Goal: Task Accomplishment & Management: Use online tool/utility

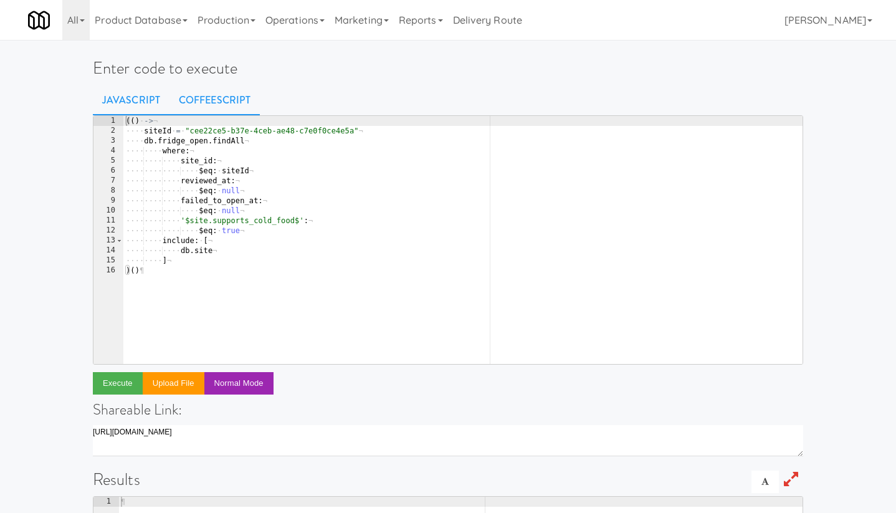
click at [210, 103] on link "CoffeeScript" at bounding box center [215, 100] width 90 height 31
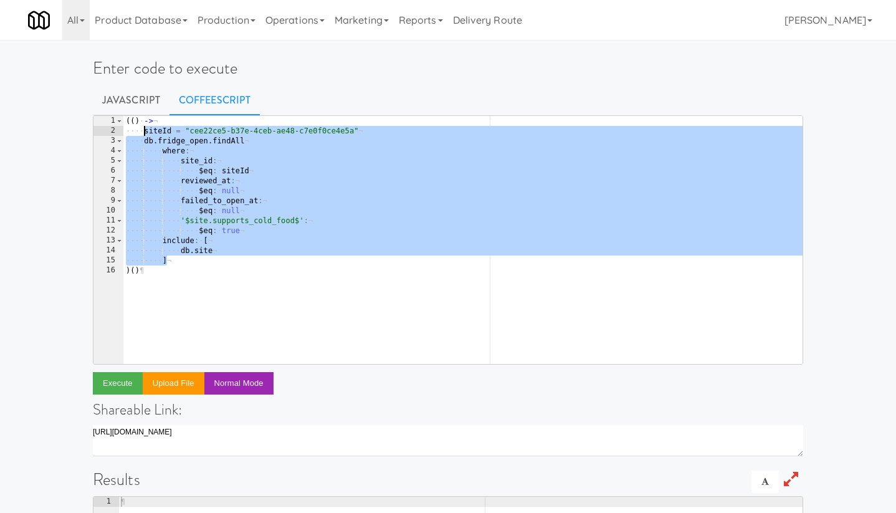
drag, startPoint x: 171, startPoint y: 262, endPoint x: 143, endPoint y: 128, distance: 137.5
click at [143, 128] on div "( ( ) · -> ¬ ···· siteId · = · " cee22ce5-b37e-4ceb-ae48-c7e0f0ce4e5a " ¬ ···· …" at bounding box center [462, 250] width 679 height 268
type textarea "siteId = "cee22ce5-b37e-4ceb-ae48-c7e0f0ce4e5a" db.fridge_open.findAll"
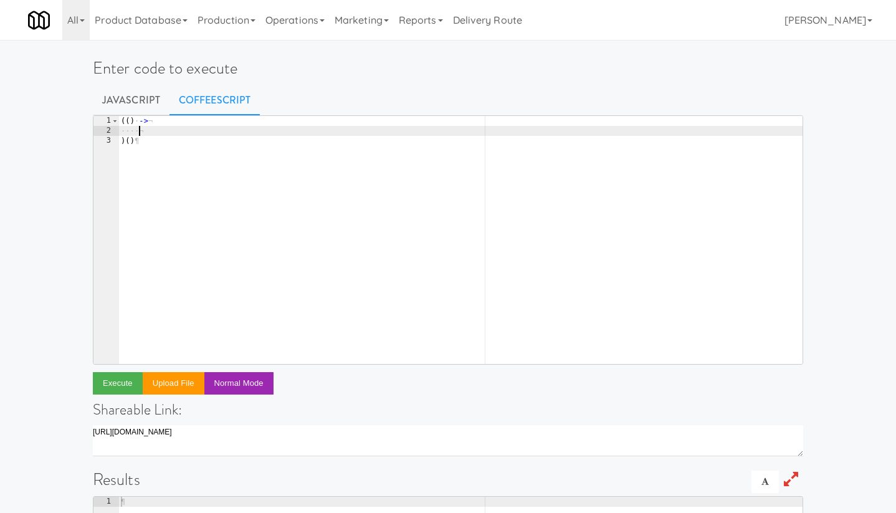
paste textarea "console.error 'Query failed:', err"
type textarea "console.error 'Query failed:', err"
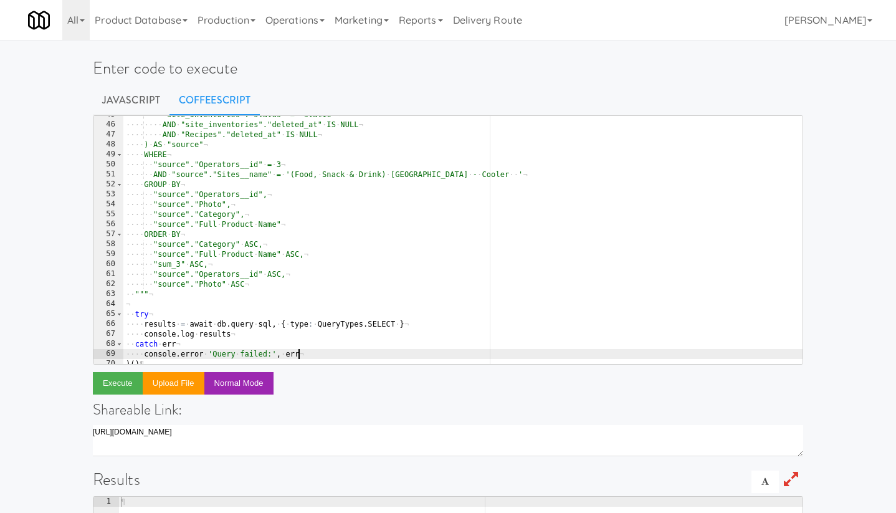
scroll to position [4, 0]
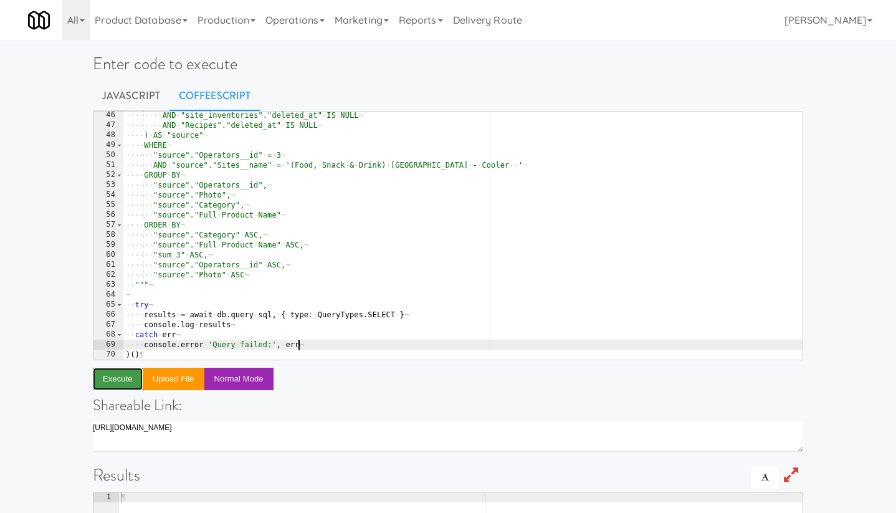
click at [114, 381] on button "Execute" at bounding box center [118, 379] width 50 height 22
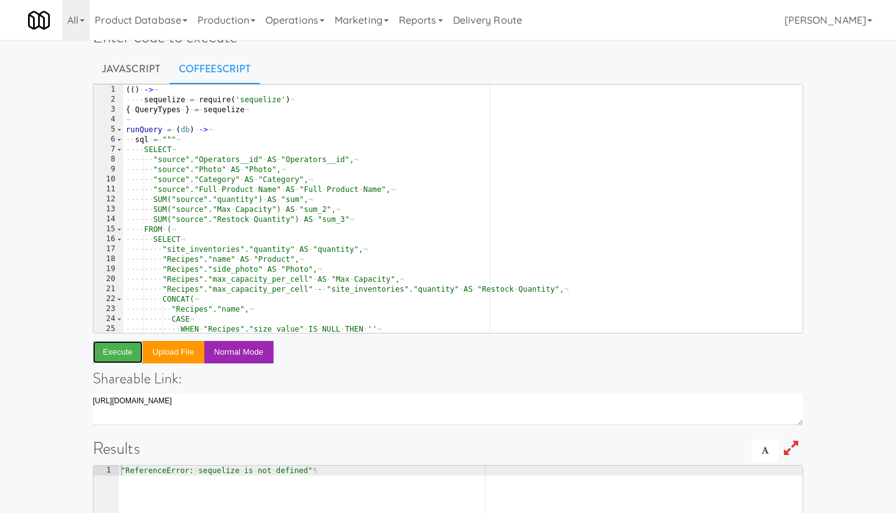
scroll to position [0, 0]
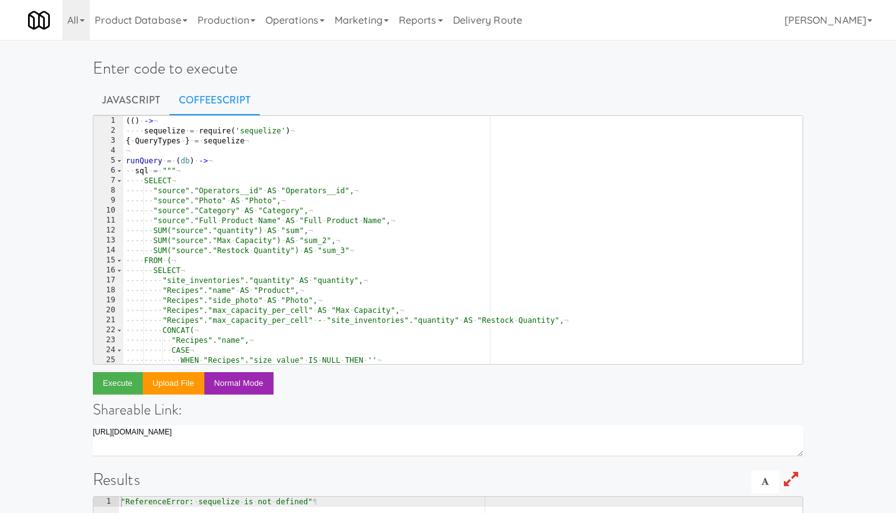
click at [68, 244] on div "Enter code to execute Javascript CoffeeScript console.error 'Query failed:', er…" at bounding box center [448, 404] width 896 height 719
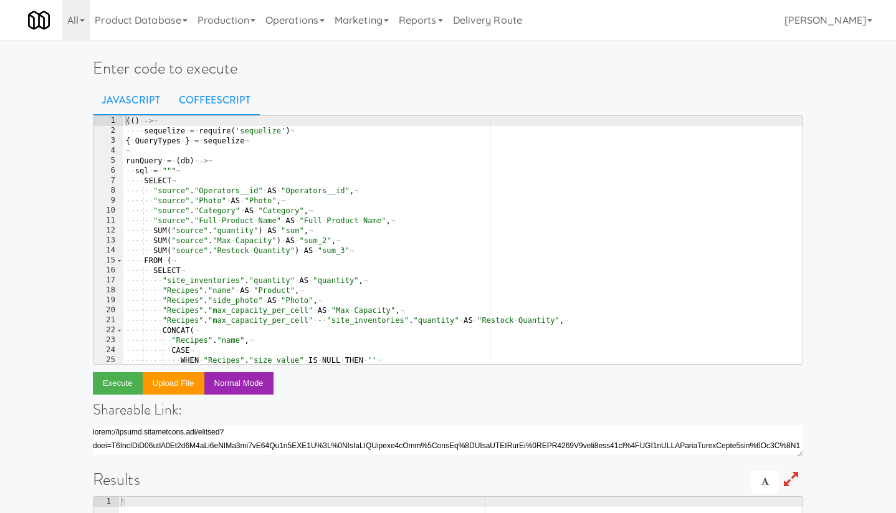
click at [211, 95] on link "CoffeeScript" at bounding box center [215, 100] width 90 height 31
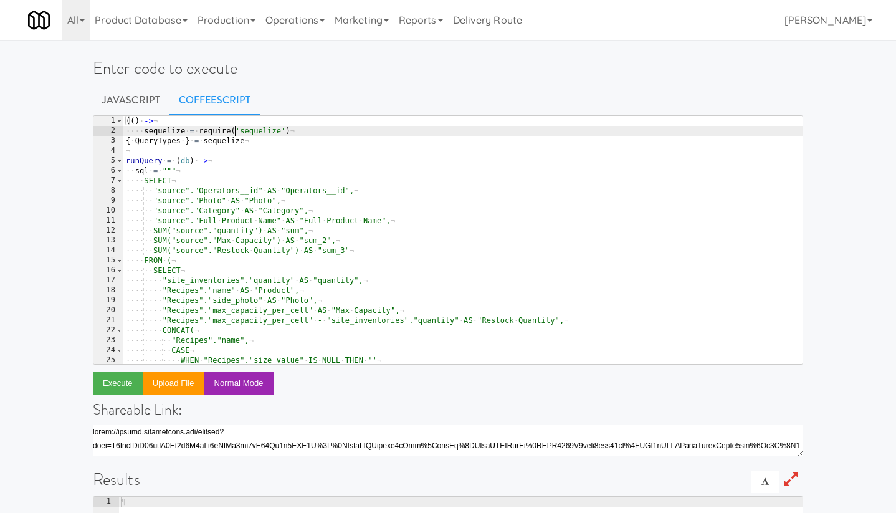
click at [235, 127] on div "( ( ) · -> ¬ ···· sequelize · = · require ( 'sequelize' ) ¬ { · QueryTypes · } …" at bounding box center [462, 250] width 679 height 268
click at [299, 128] on div "( ( ) · -> ¬ ···· sequelize · = · require · 'sequelize' ) ¬ { · QueryTypes · } …" at bounding box center [462, 250] width 679 height 268
click at [122, 381] on button "Execute" at bounding box center [118, 383] width 50 height 22
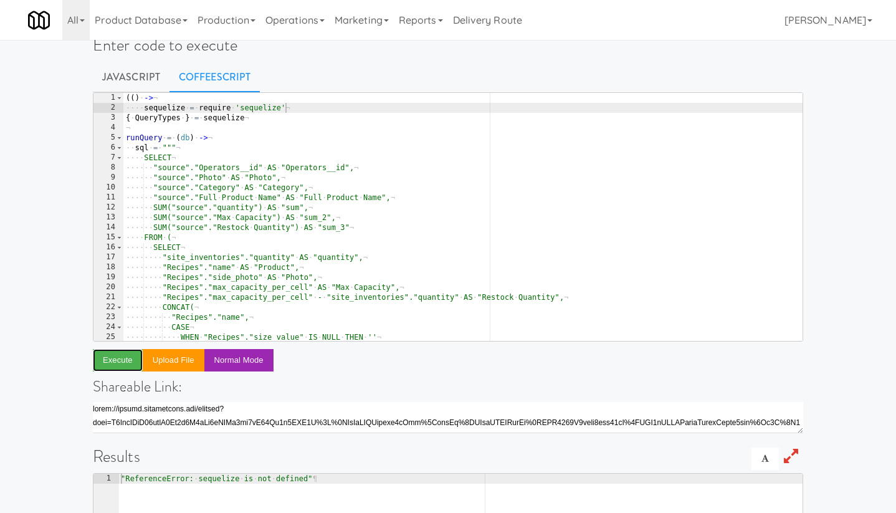
scroll to position [0, 0]
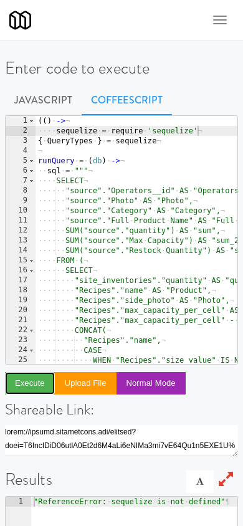
click at [18, 391] on button "Execute" at bounding box center [30, 383] width 50 height 22
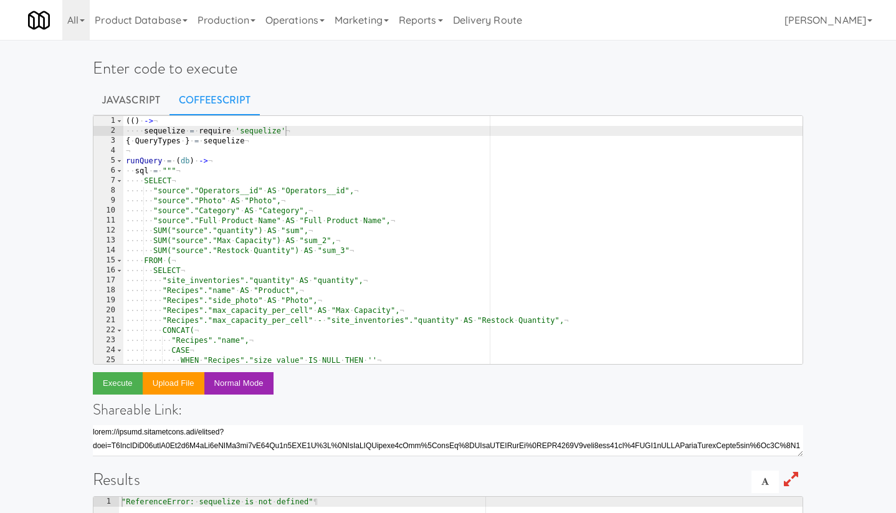
click at [345, 257] on div "( ( ) · -> ¬ ···· sequelize · = · require · 'sequelize' ¬ { · QueryTypes · } · …" at bounding box center [462, 250] width 679 height 268
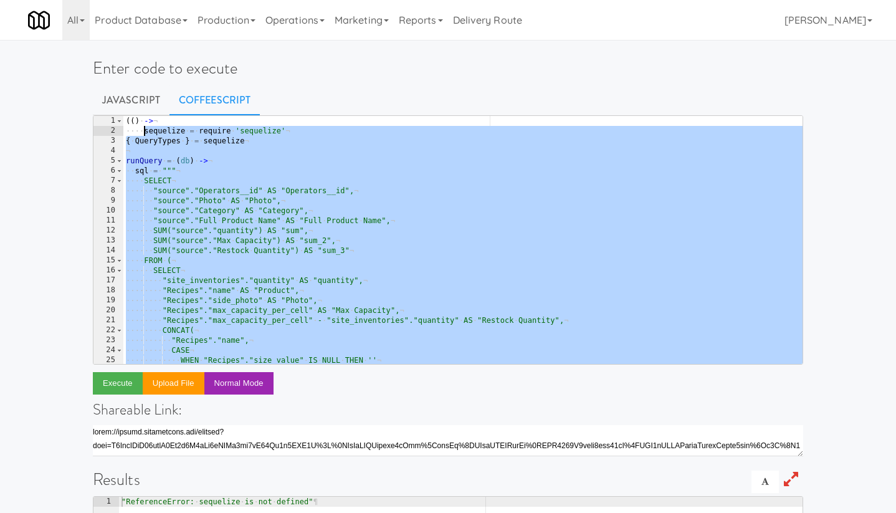
drag, startPoint x: 307, startPoint y: 348, endPoint x: 146, endPoint y: 130, distance: 271.4
click at [146, 130] on div "( ( ) · -> ¬ ···· sequelize · = · require · 'sequelize' ¬ { · QueryTypes · } · …" at bounding box center [462, 250] width 679 height 268
type textarea "sequelize = require 'sequelize' { QueryTypes } = sequelize"
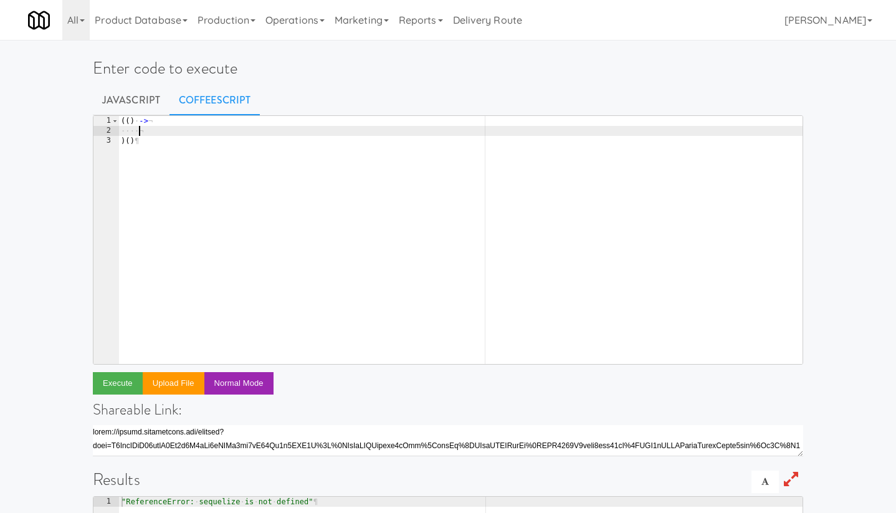
paste textarea "console.log results"
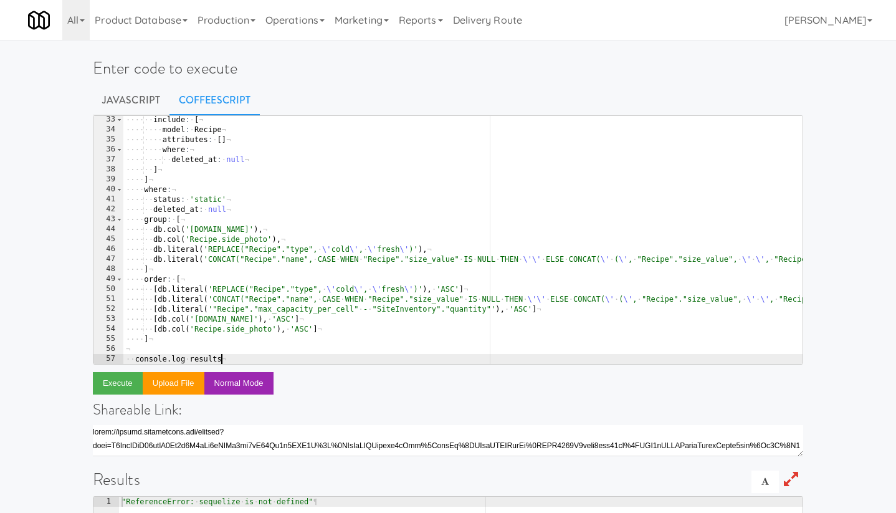
scroll to position [320, 0]
drag, startPoint x: 188, startPoint y: 356, endPoint x: 136, endPoint y: 355, distance: 51.7
click at [136, 356] on div at bounding box center [549, 358] width 852 height 12
click at [112, 377] on button "Execute" at bounding box center [118, 383] width 50 height 22
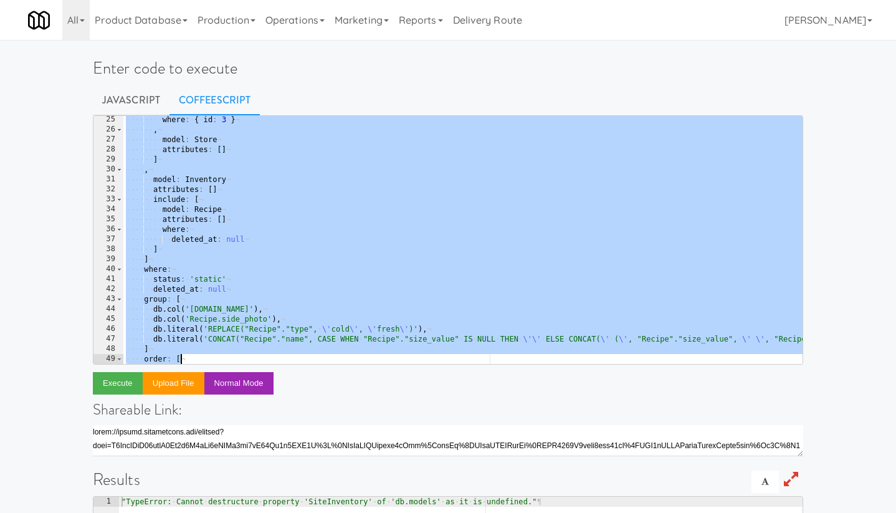
scroll to position [330, 0]
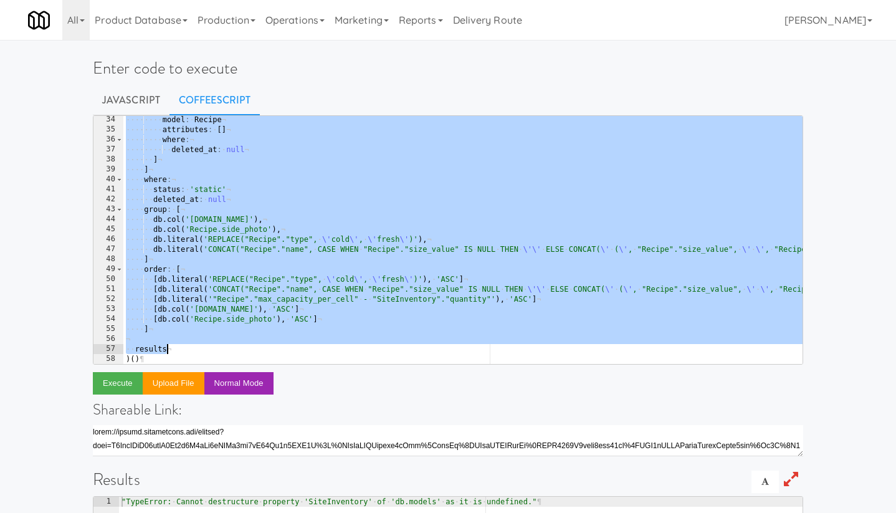
drag, startPoint x: 143, startPoint y: 133, endPoint x: 256, endPoint y: 348, distance: 242.6
click at [256, 348] on div "···· ···· model : · Recipe ¬ ···· ···· attributes : · [ ] ¬ ···· ···· where : ¬…" at bounding box center [549, 249] width 852 height 268
type textarea "results"
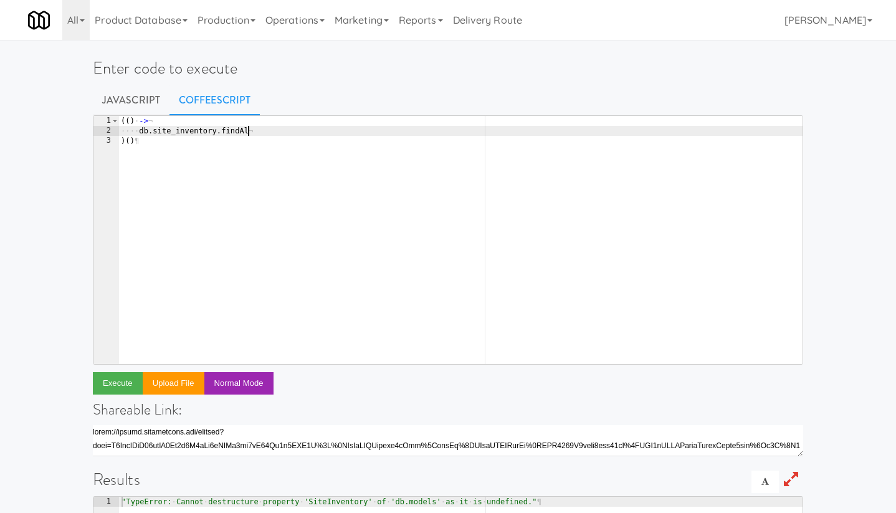
type textarea "[DOMAIN_NAME]_inventory.findAll"
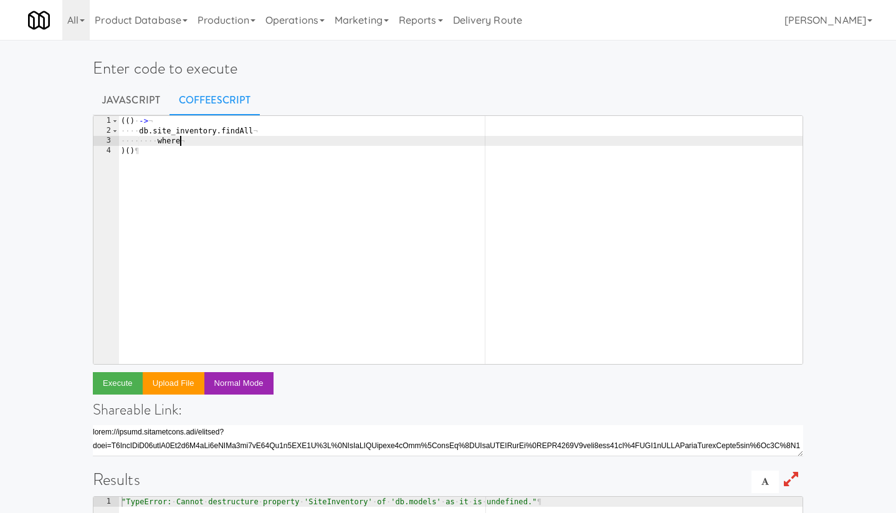
type textarea "where:"
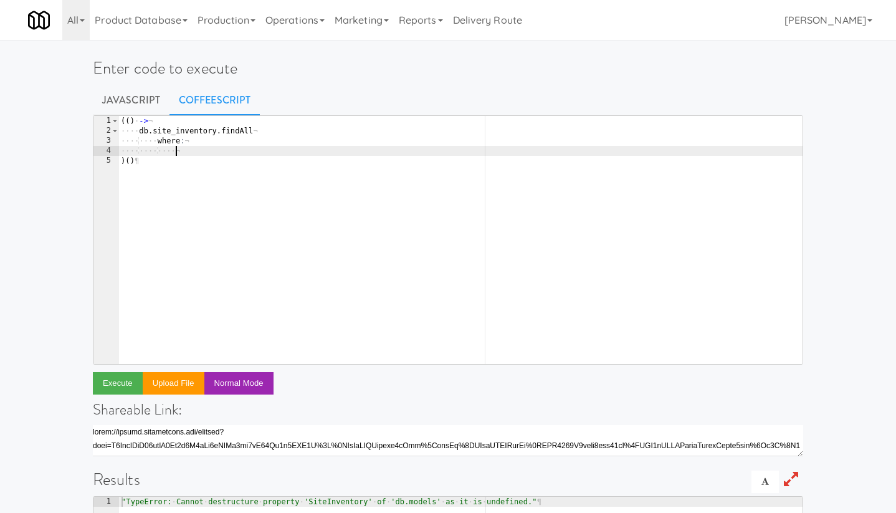
click at [266, 135] on div "( ( ) · -> ¬ ···· db . site_inventory . findAll ¬ ···· ···· where : ¬ ···· ····…" at bounding box center [460, 250] width 684 height 268
type textarea "[DOMAIN_NAME]_inventory.findAll"
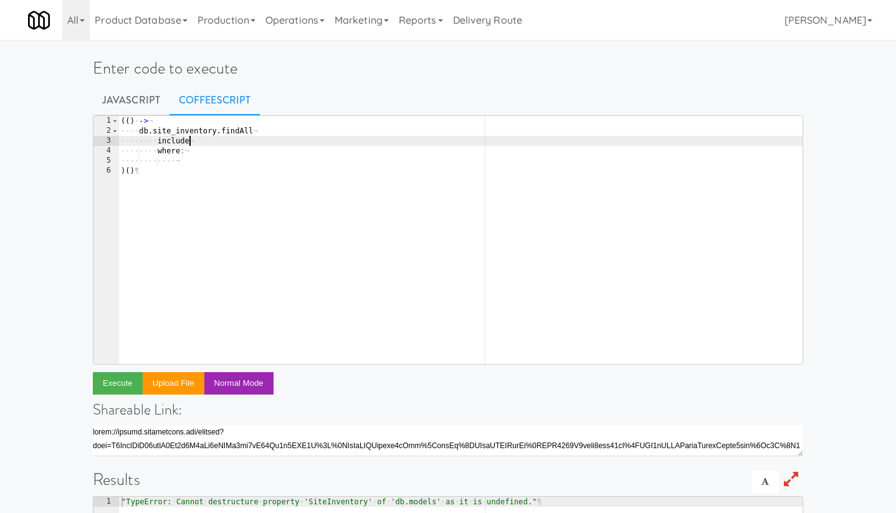
type textarea "include:"
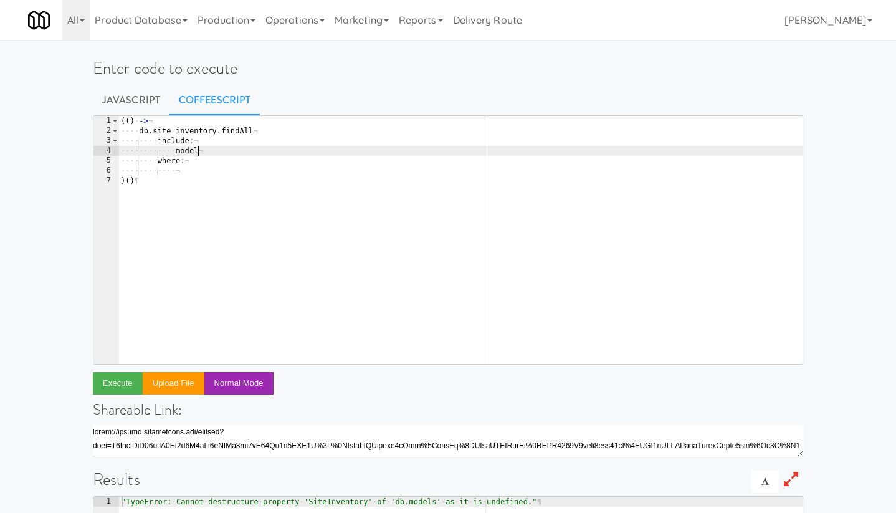
type textarea "model:"
type textarea "model: inventory"
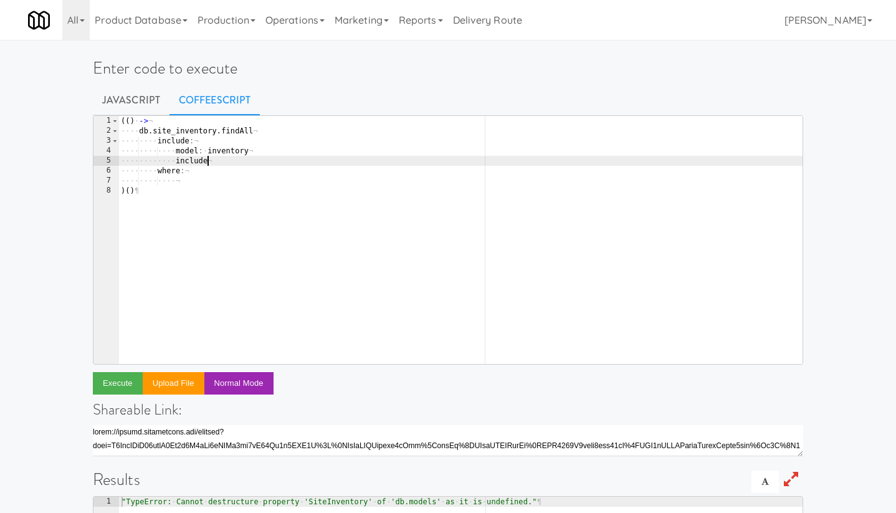
scroll to position [0, 7]
type textarea "include:"
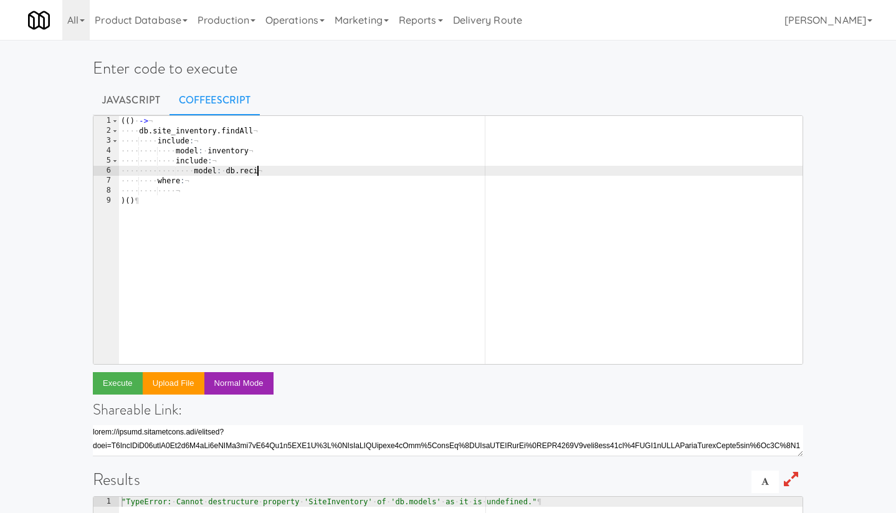
scroll to position [0, 11]
click at [208, 150] on div "( ( ) · -> ¬ ···· db . site_inventory . findAll ¬ ···· ···· include : ¬ ···· ··…" at bounding box center [460, 250] width 684 height 268
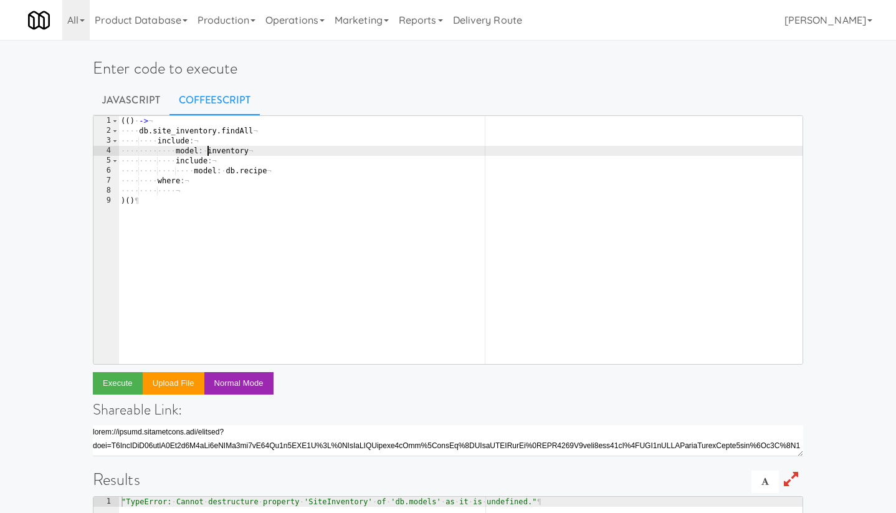
scroll to position [0, 7]
click at [282, 170] on div "( ( ) · -> ¬ ···· db . site_inventory . findAll ¬ ···· ···· include : ¬ ···· ··…" at bounding box center [460, 250] width 684 height 268
type textarea "model: db.recipe"
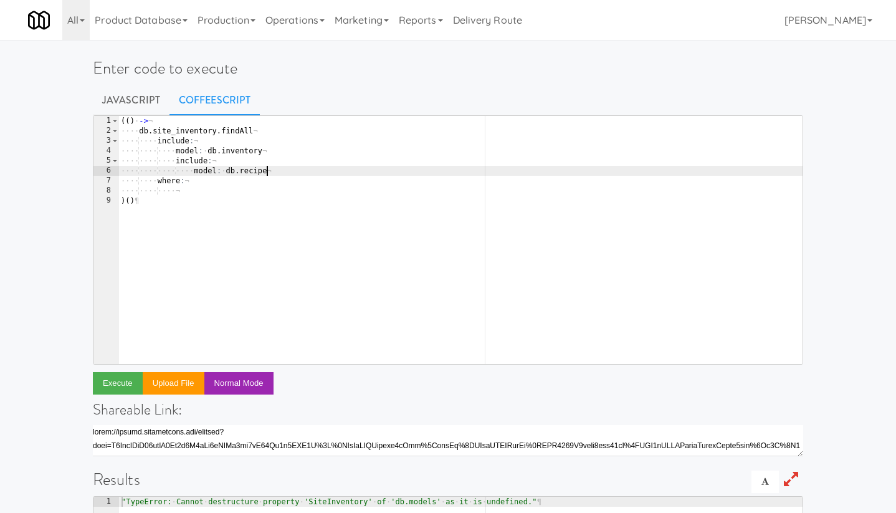
scroll to position [0, 5]
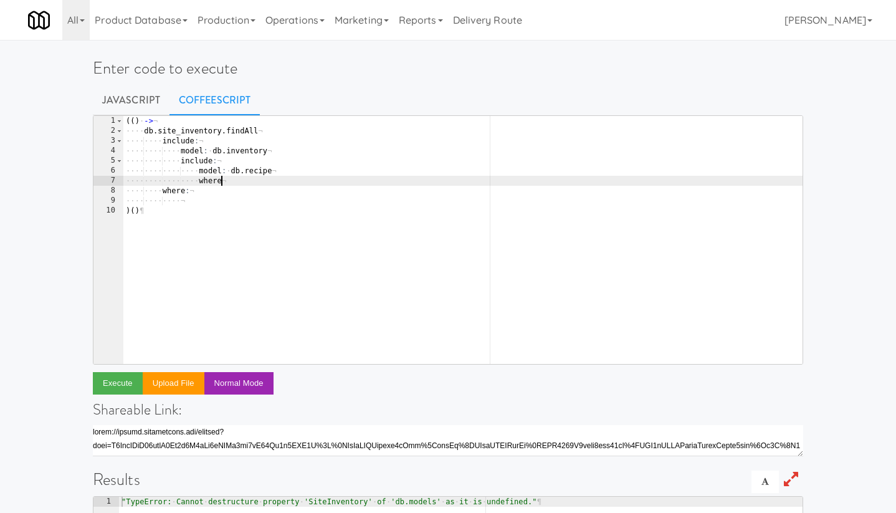
type textarea "where:"
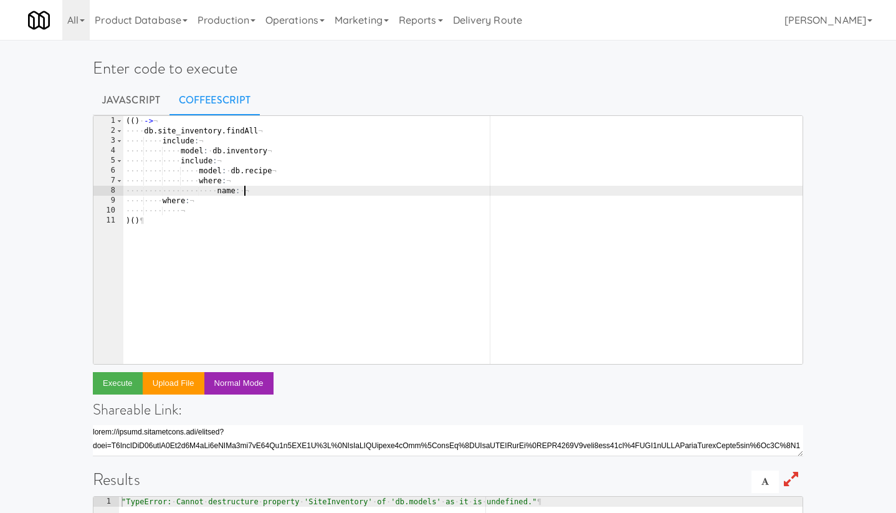
scroll to position [0, 9]
paste textarea "Complete Low-Fat Mixed [PERSON_NAME] Vanilla Greek Yogurt Drink"
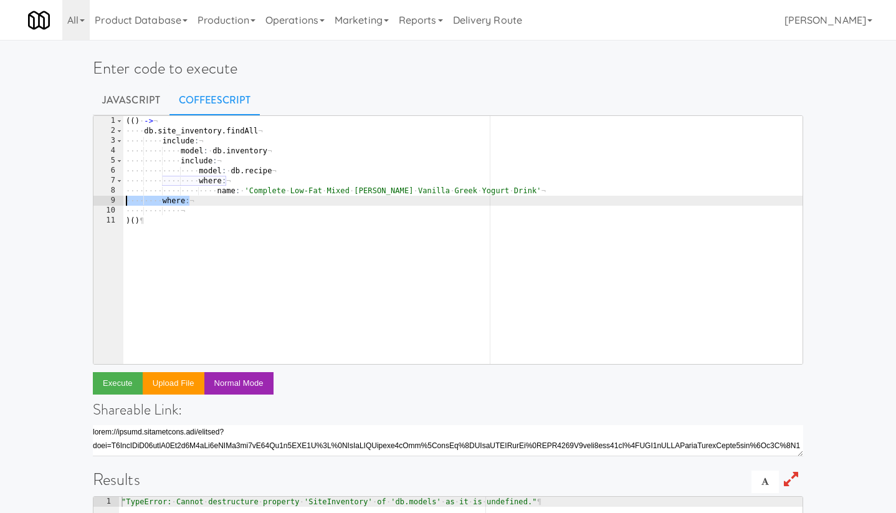
drag, startPoint x: 193, startPoint y: 202, endPoint x: 77, endPoint y: 201, distance: 115.9
click at [77, 201] on div "Enter code to execute Javascript CoffeeScript name: 'Complete Low-Fat Mixed [PE…" at bounding box center [448, 404] width 896 height 719
type textarea "where:"
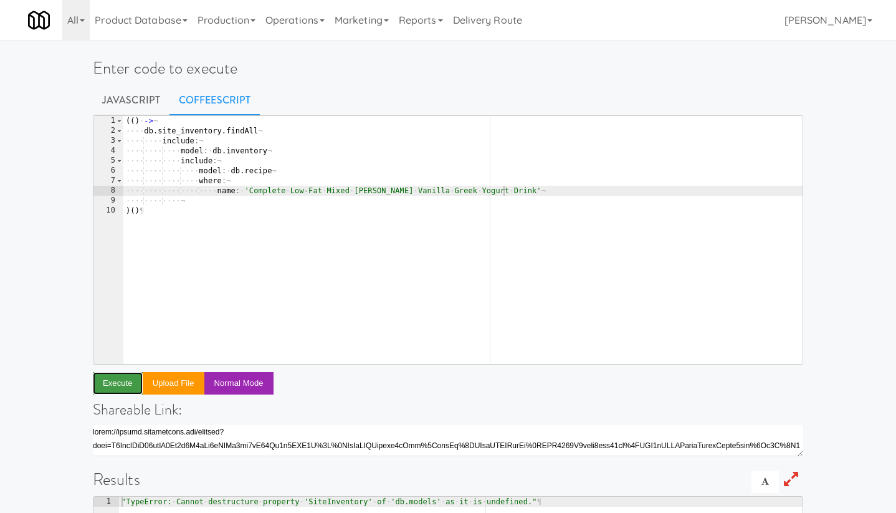
click at [126, 383] on button "Execute" at bounding box center [118, 383] width 50 height 22
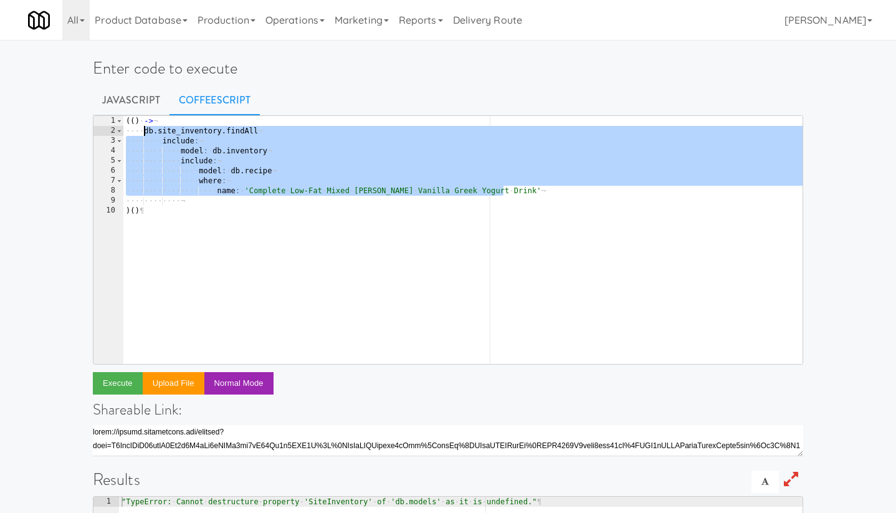
drag, startPoint x: 512, startPoint y: 191, endPoint x: 145, endPoint y: 127, distance: 372.2
click at [145, 127] on div "( ( ) · -> ¬ ···· db . site_inventory . findAll ¬ ···· ···· include : ¬ ···· ··…" at bounding box center [462, 250] width 679 height 268
click at [276, 173] on div "( ( ) · -> ¬ ···· db . site_inventory . findAll ¬ ···· ···· include : ¬ ···· ··…" at bounding box center [462, 250] width 679 height 268
drag, startPoint x: 509, startPoint y: 193, endPoint x: 143, endPoint y: 130, distance: 371.4
click at [143, 130] on div "( ( ) · -> ¬ ···· db . site_inventory . findAll ¬ ···· ···· include : ¬ ···· ··…" at bounding box center [462, 250] width 679 height 268
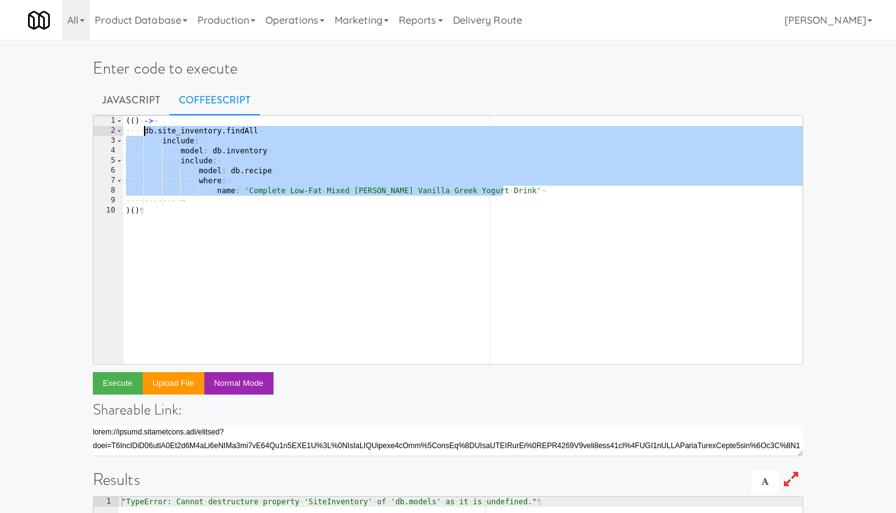
type textarea "[DOMAIN_NAME]_inventory.findAll include:"
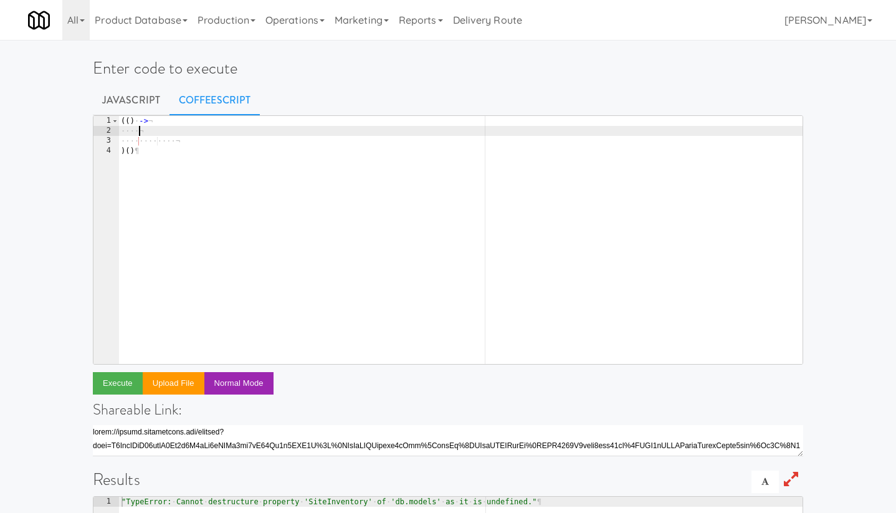
paste textarea "]"
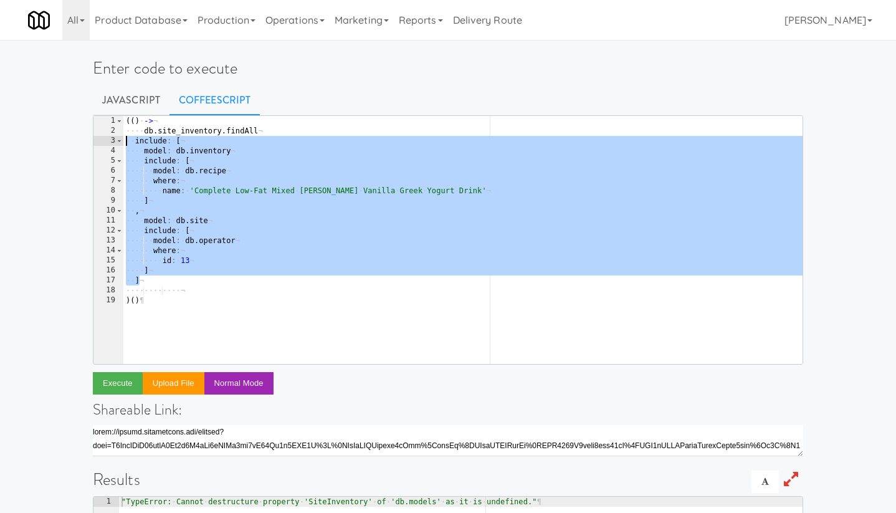
drag, startPoint x: 142, startPoint y: 280, endPoint x: 95, endPoint y: 145, distance: 143.1
click at [95, 145] on pre "] 1 2 3 4 5 6 7 8 9 10 11 12 13 14 15 16 17 18 19 ( ( ) · -> ¬ ···· db . site_i…" at bounding box center [448, 239] width 711 height 249
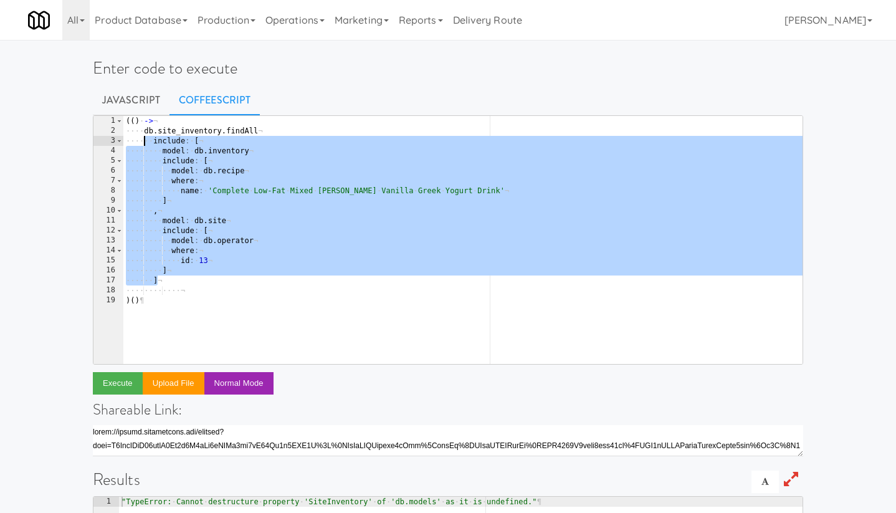
click at [217, 183] on div "( ( ) · -> ¬ ···· db . site_inventory . findAll ¬ ···· ·· include : · [ ¬ ···· …" at bounding box center [462, 250] width 679 height 268
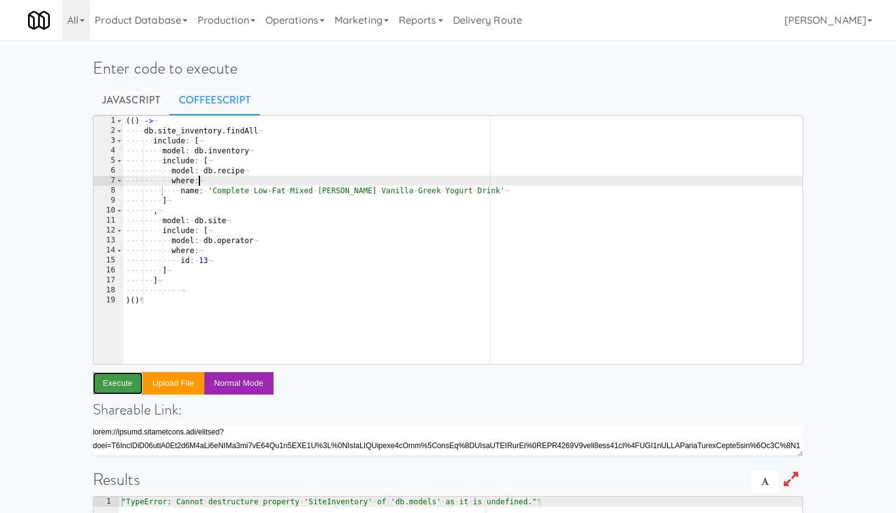
click at [122, 383] on button "Execute" at bounding box center [118, 383] width 50 height 22
click at [187, 252] on div "( ( ) · -> ¬ ···· db . site_inventory . findAll ¬ ···· ·· include : · [ ¬ ···· …" at bounding box center [462, 250] width 679 height 268
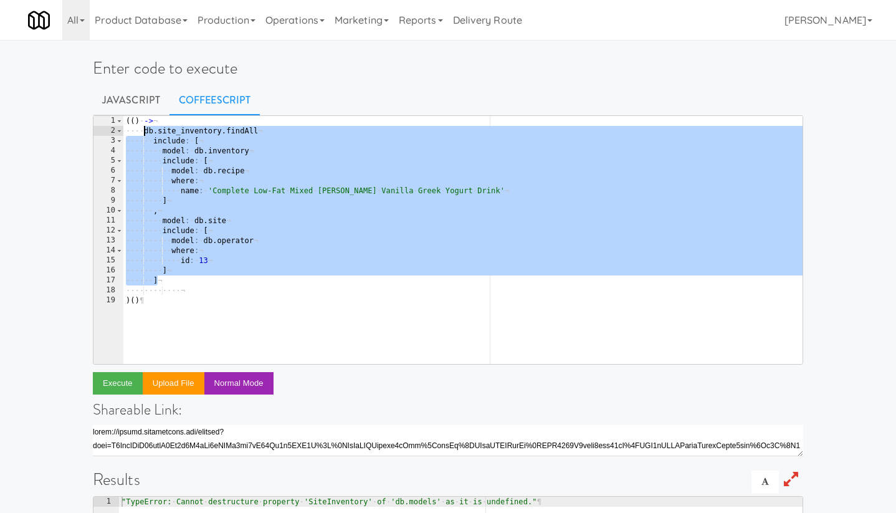
drag, startPoint x: 161, startPoint y: 279, endPoint x: 145, endPoint y: 127, distance: 153.0
click at [145, 127] on div "( ( ) · -> ¬ ···· db . site_inventory . findAll ¬ ···· ·· include : · [ ¬ ···· …" at bounding box center [462, 250] width 679 height 268
click at [233, 163] on div "( ( ) · -> ¬ ···· db . site_inventory . findAll ¬ ···· ·· include : · [ ¬ ···· …" at bounding box center [462, 250] width 679 height 268
drag, startPoint x: 168, startPoint y: 281, endPoint x: 242, endPoint y: 130, distance: 167.6
click at [242, 130] on div "( ( ) · -> ¬ ···· db . site_inventory . findAll ¬ ···· ·· include : · [ ¬ ···· …" at bounding box center [462, 250] width 679 height 268
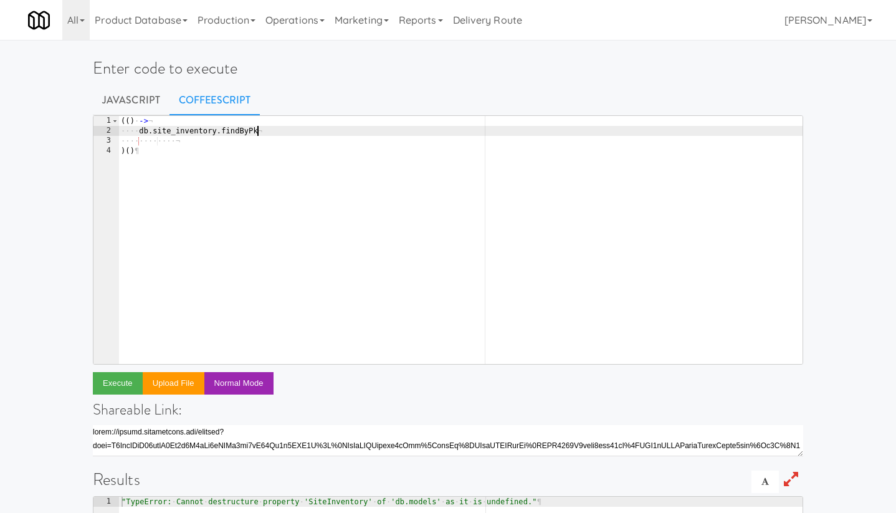
scroll to position [0, 11]
paste textarea "187822"
click at [120, 380] on button "Execute" at bounding box center [118, 383] width 50 height 22
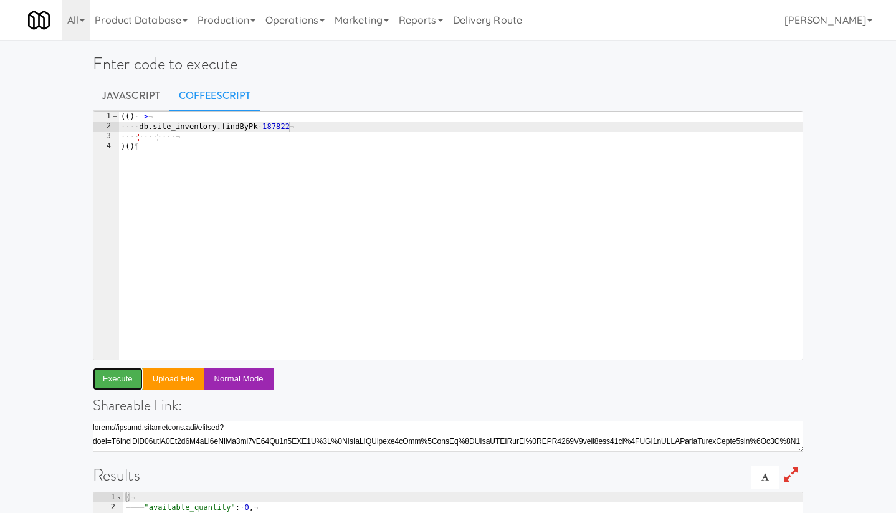
scroll to position [0, 0]
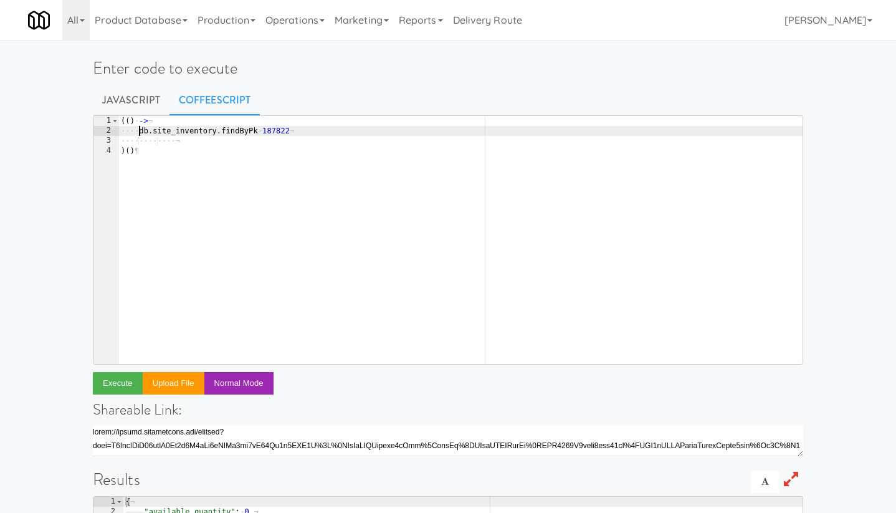
click at [140, 129] on div "( ( ) · -> ¬ ···· db . site_inventory . findByPk · 187822 ¬ ···· ···· ···· ¬ ) …" at bounding box center [460, 250] width 684 height 268
type textarea "si = await [DOMAIN_NAME]_inventory.findByPk 187822"
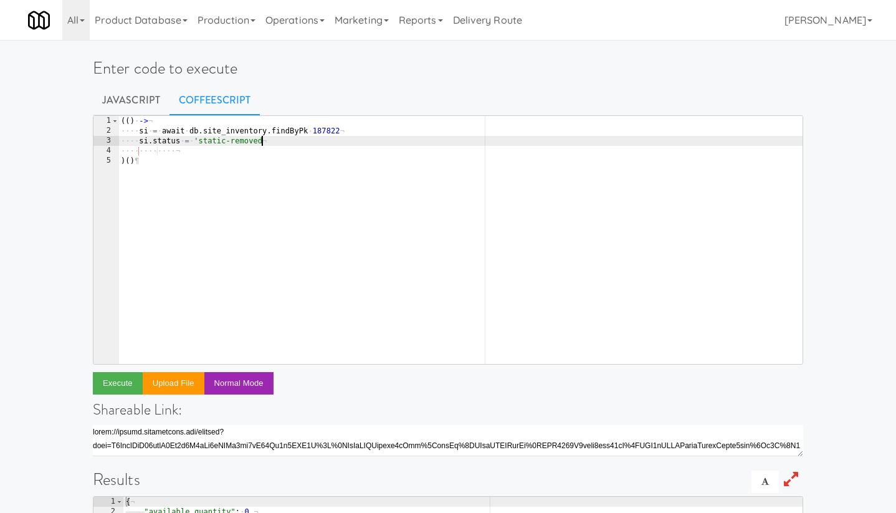
type textarea "si.status = 'static-removed'"
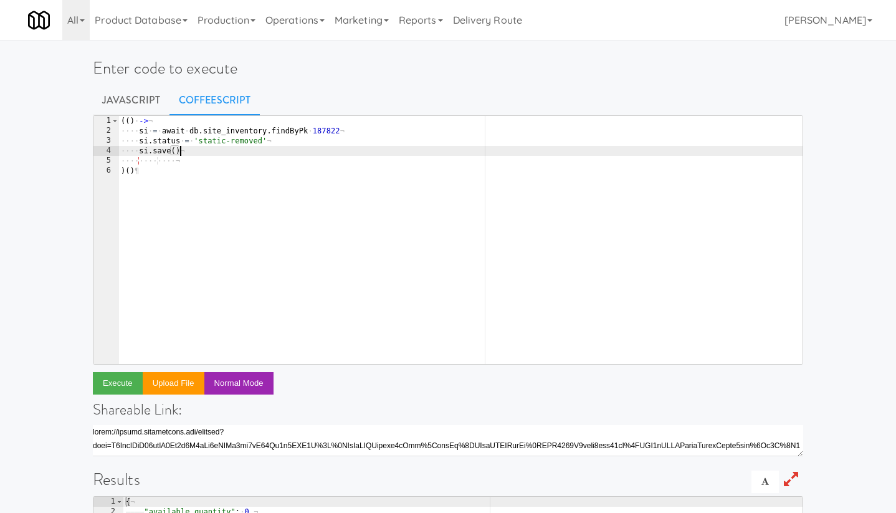
scroll to position [36, 0]
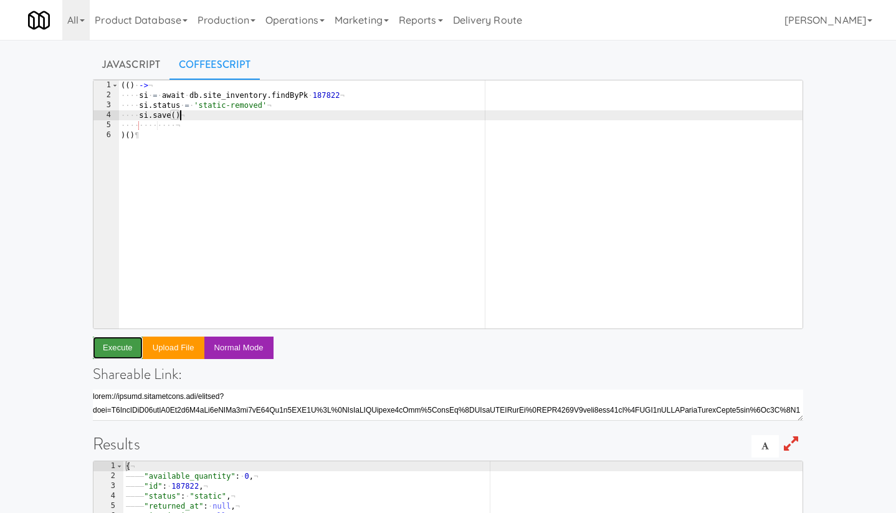
click at [121, 347] on button "Execute" at bounding box center [118, 348] width 50 height 22
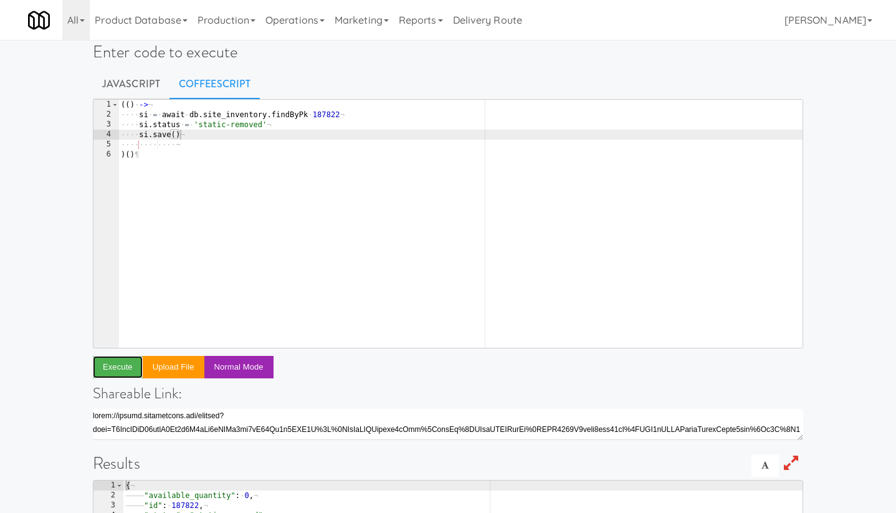
scroll to position [0, 0]
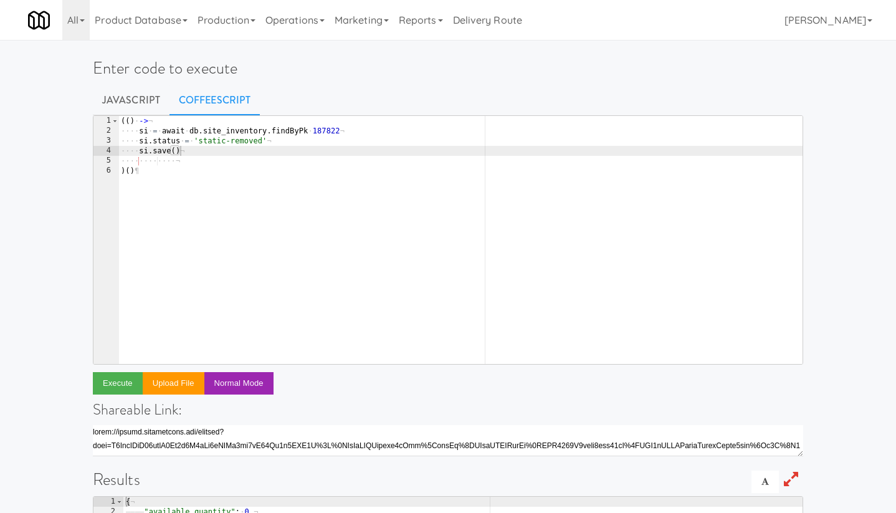
click at [199, 144] on div "( ( ) · -> ¬ ···· si · = · await · db . site_inventory . findByPk · 187822 ¬ ··…" at bounding box center [460, 250] width 684 height 268
click at [197, 152] on div "( ( ) · -> ¬ ···· si · = · await · db . site_inventory . findByPk · 187822 ¬ ··…" at bounding box center [460, 250] width 684 height 268
click at [118, 383] on button "Execute" at bounding box center [118, 383] width 50 height 22
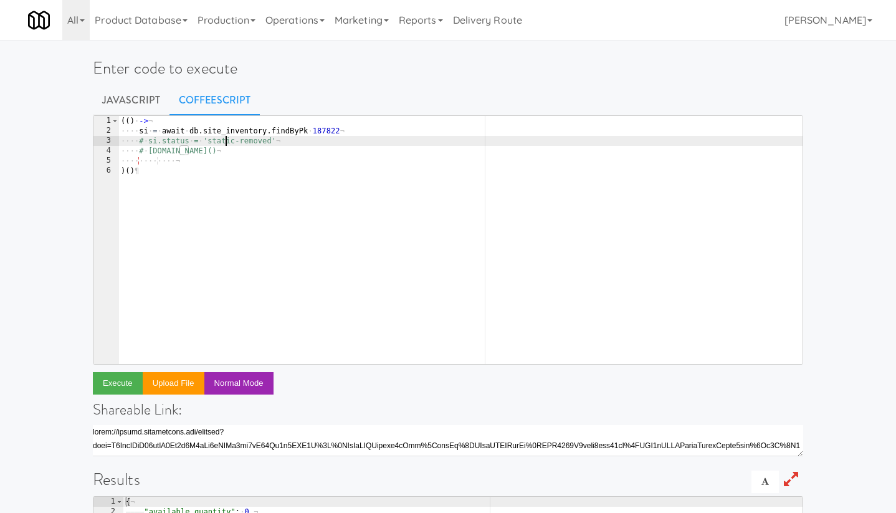
click at [226, 144] on div "( ( ) · -> ¬ ···· si · = · await · db . site_inventory . findByPk · 187822 ¬ ··…" at bounding box center [460, 250] width 684 height 268
click at [197, 152] on div "( ( ) · -> ¬ ···· si · = · await · db . site_inventory . findByPk · 187822 ¬ ··…" at bounding box center [460, 250] width 684 height 268
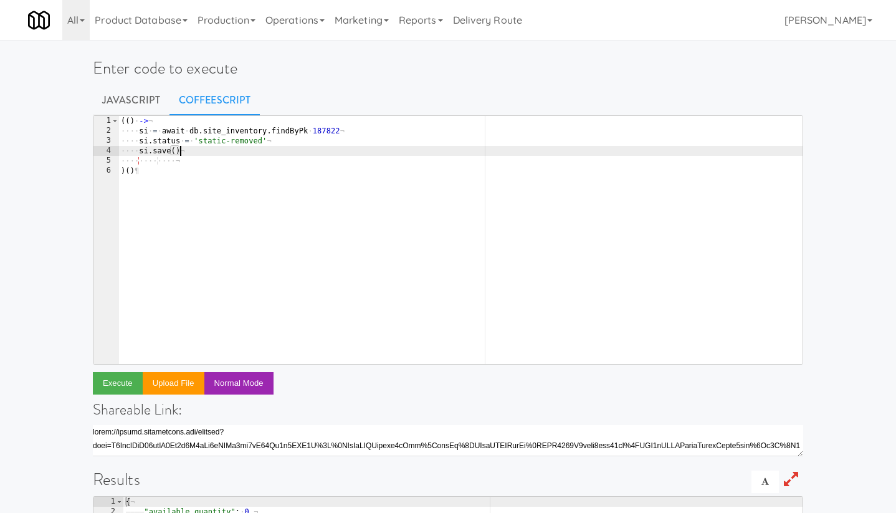
click at [244, 139] on div "( ( ) · -> ¬ ···· si · = · await · db . site_inventory . findByPk · 187822 ¬ ··…" at bounding box center [460, 250] width 684 height 268
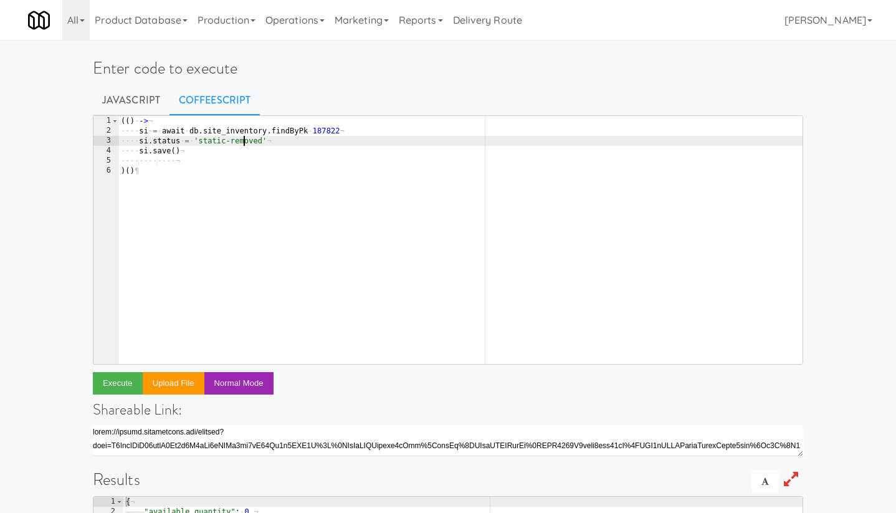
click at [244, 139] on div "( ( ) · -> ¬ ···· si · = · await · db . site_inventory . findByPk · 187822 ¬ ··…" at bounding box center [460, 250] width 684 height 268
click at [126, 380] on button "Execute" at bounding box center [118, 383] width 50 height 22
click at [331, 130] on div "( ( ) · -> ¬ ···· si · = · await · db . site_inventory . findByPk · 187822 ¬ ··…" at bounding box center [460, 250] width 684 height 268
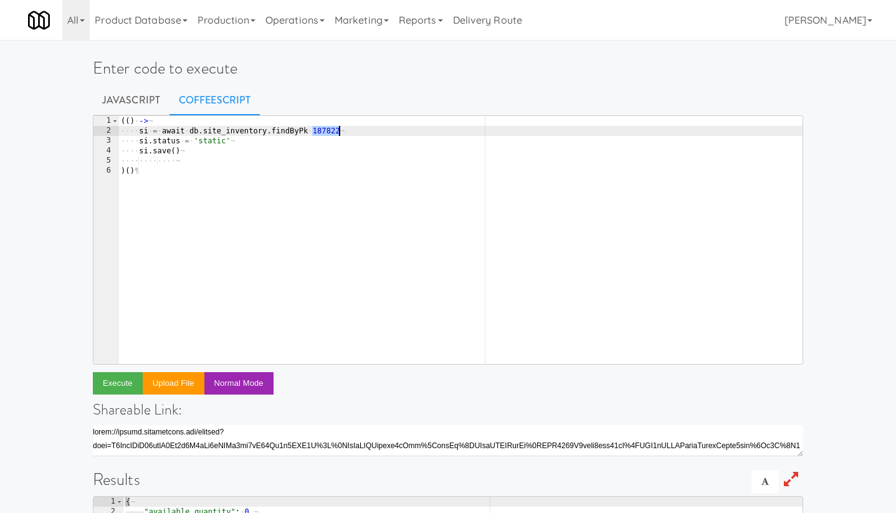
click at [331, 130] on div "( ( ) · -> ¬ ···· si · = · await · db . site_inventory . findByPk · 187822 ¬ ··…" at bounding box center [460, 250] width 684 height 268
paste textarea ".status = 'static' [DOMAIN_NAME]()"
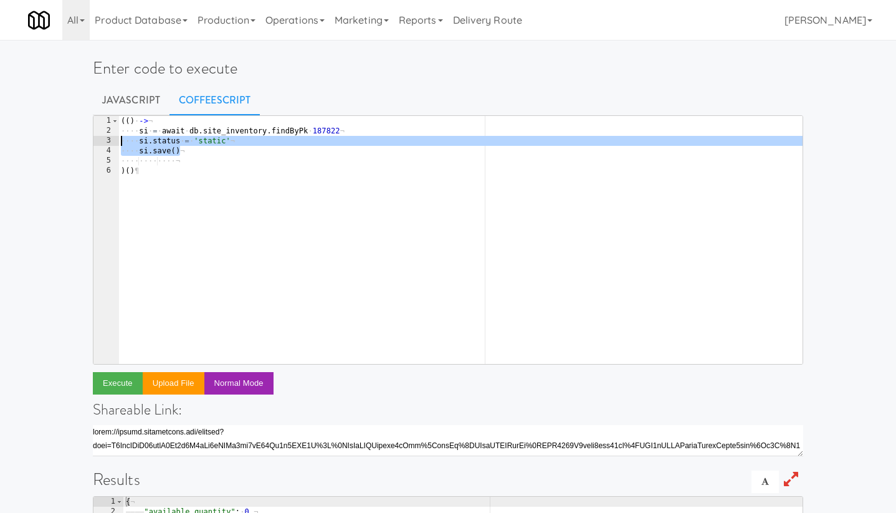
drag, startPoint x: 189, startPoint y: 152, endPoint x: 113, endPoint y: 143, distance: 76.6
click at [113, 143] on pre "si = await [DOMAIN_NAME]_inventory.findByPk 187822 1 2 3 4 5 6 ( ( ) · -> ¬ ···…" at bounding box center [448, 239] width 711 height 249
click at [125, 382] on button "Execute" at bounding box center [118, 383] width 50 height 22
type textarea "si = await [DOMAIN_NAME]_inventory.findByPk 187822"
click at [363, 130] on div "( ( ) · -> ¬ ···· si · = · await · db . site_inventory . findByPk · 187822 ¬ ··…" at bounding box center [460, 250] width 684 height 268
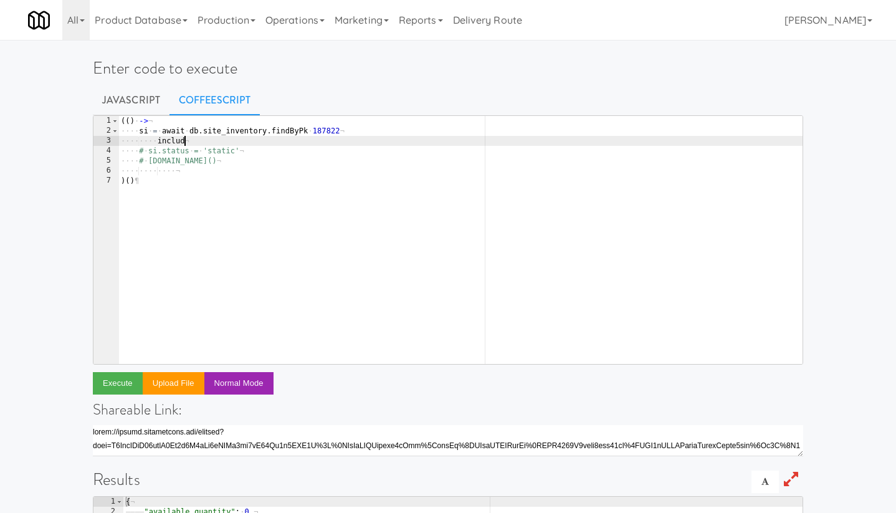
type textarea "include:"
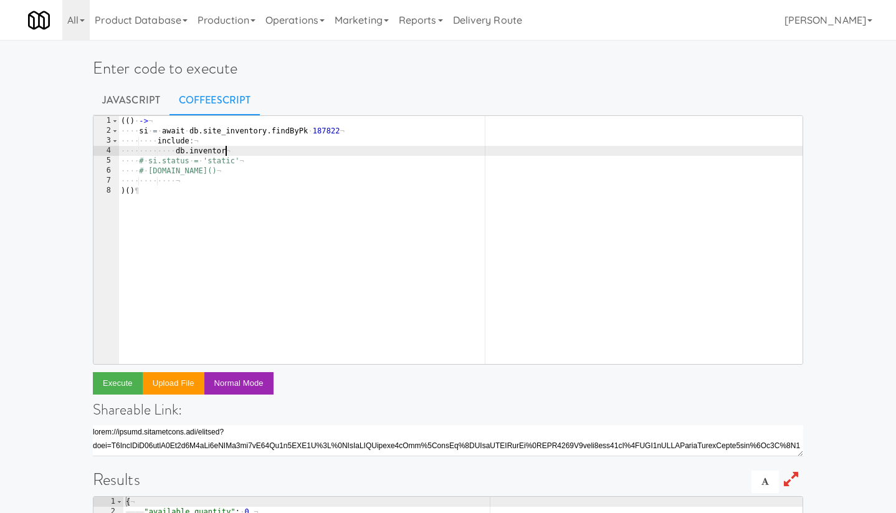
scroll to position [0, 8]
click at [174, 153] on div "( ( ) · -> ¬ ···· si · = · await · db . site_inventory . findByPk · 187822 ¬ ··…" at bounding box center [460, 250] width 684 height 268
click at [309, 145] on div "( ( ) · -> ¬ ···· si · = · await · db . site_inventory . findByPk · 187822 ¬ ··…" at bounding box center [460, 250] width 684 height 268
click at [294, 156] on div "( ( ) · -> ¬ ···· si · = · await · db . site_inventory . findByPk · 187822 ¬ ··…" at bounding box center [460, 250] width 684 height 268
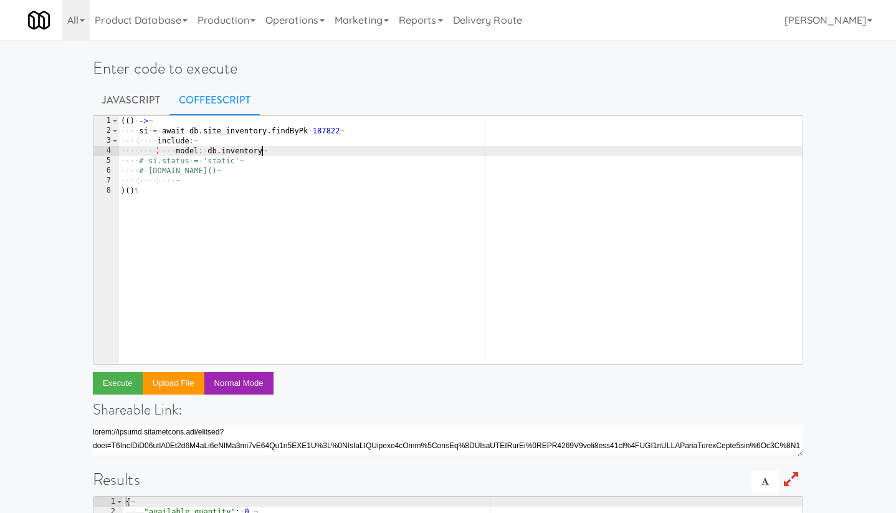
type textarea "model: db.inventory"
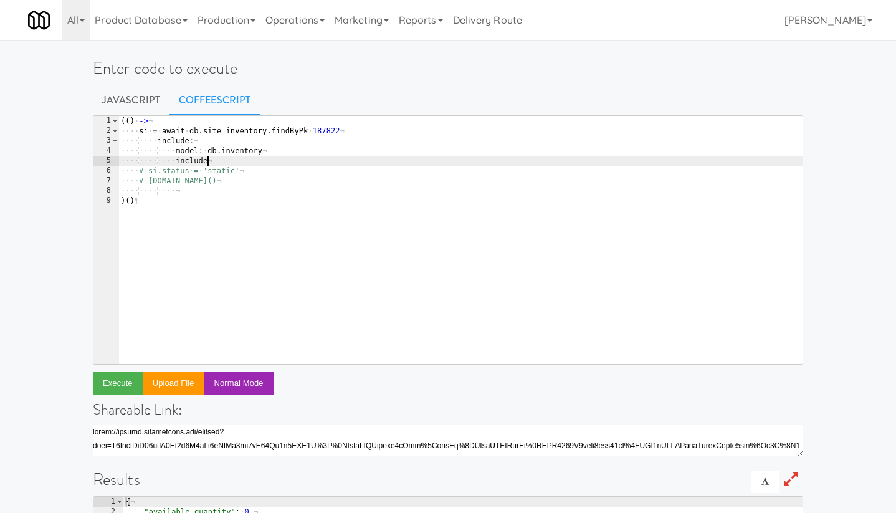
type textarea "include:"
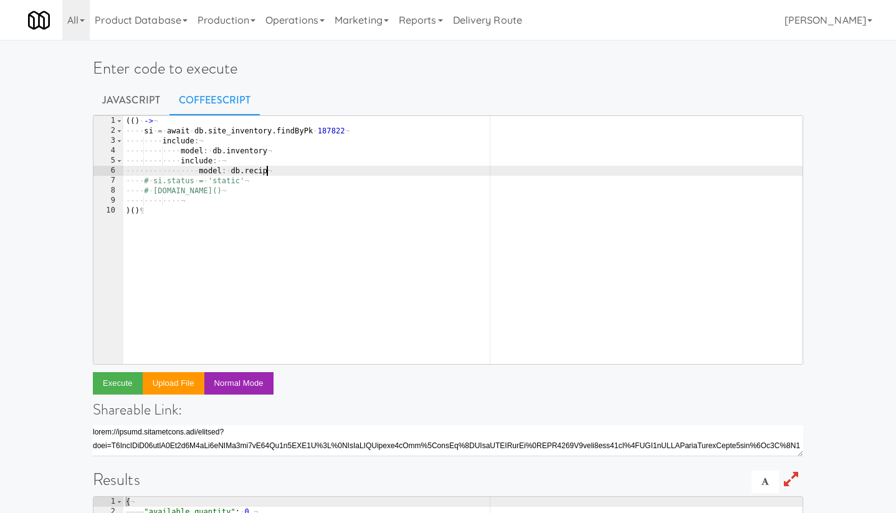
scroll to position [0, 11]
click at [117, 383] on button "Execute" at bounding box center [118, 383] width 50 height 22
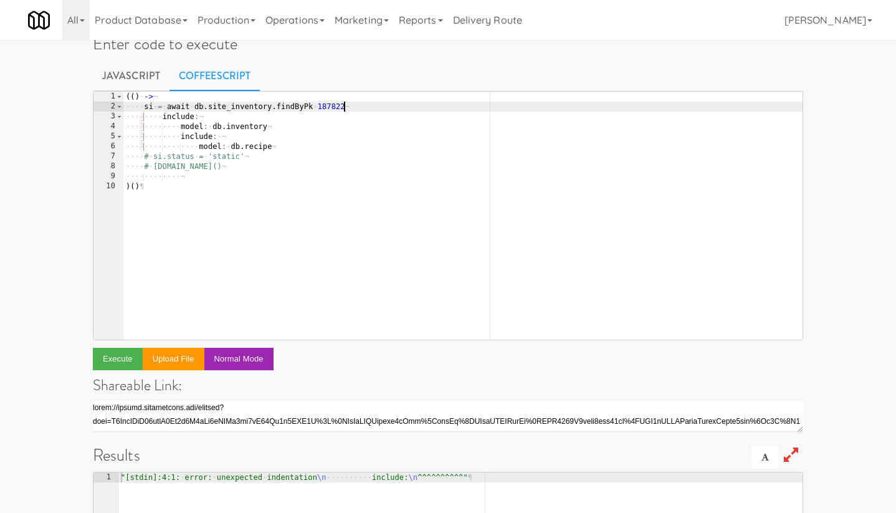
click at [360, 108] on div "( ( ) · -> ¬ ···· si · = · await · db . site_inventory . findByPk · 187822 ¬ ··…" at bounding box center [462, 226] width 679 height 268
click at [132, 351] on button "Execute" at bounding box center [118, 359] width 50 height 22
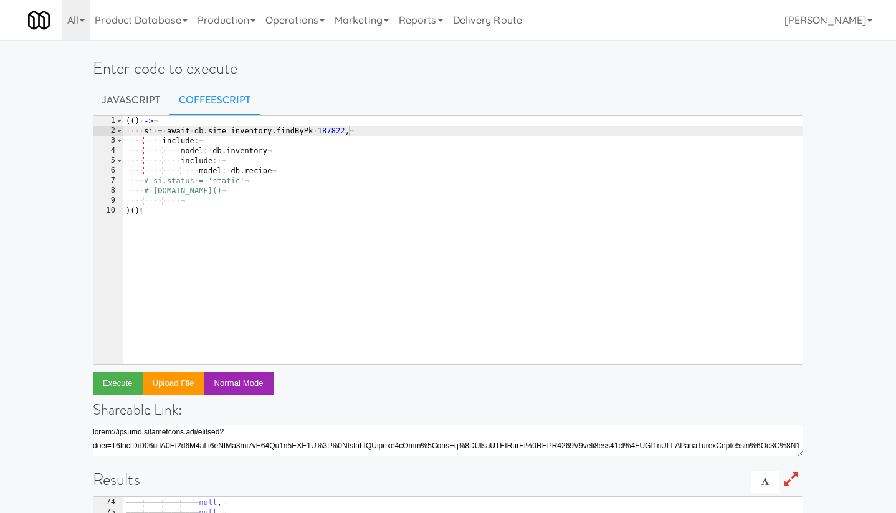
scroll to position [0, 9]
click at [196, 181] on div "( ( ) · -> ¬ ···· si · = · await · db . site_inventory . findByPk · 187822 , ¬ …" at bounding box center [462, 250] width 679 height 268
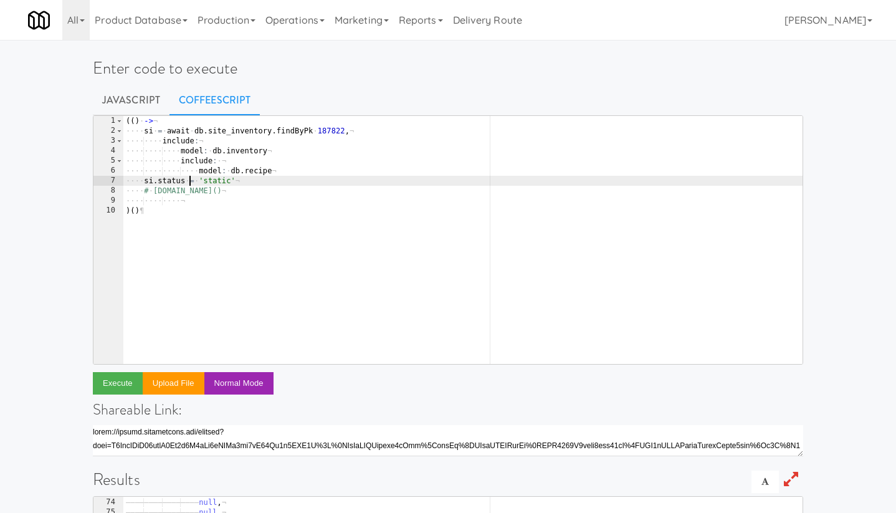
click at [187, 190] on div "( ( ) · -> ¬ ···· si · = · await · db . site_inventory . findByPk · 187822 , ¬ …" at bounding box center [462, 250] width 679 height 268
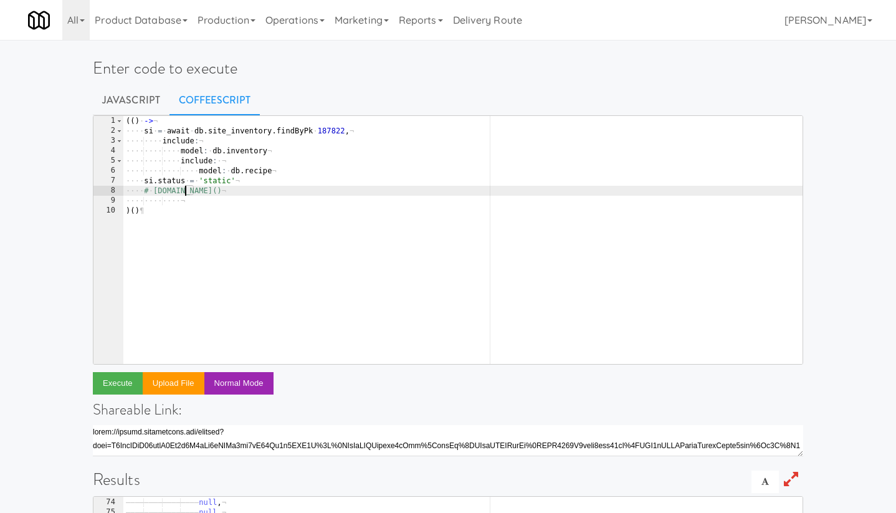
scroll to position [0, 4]
click at [231, 181] on div "( ( ) · -> ¬ ···· si · = · await · db . site_inventory . findByPk · 187822 , ¬ …" at bounding box center [462, 250] width 679 height 268
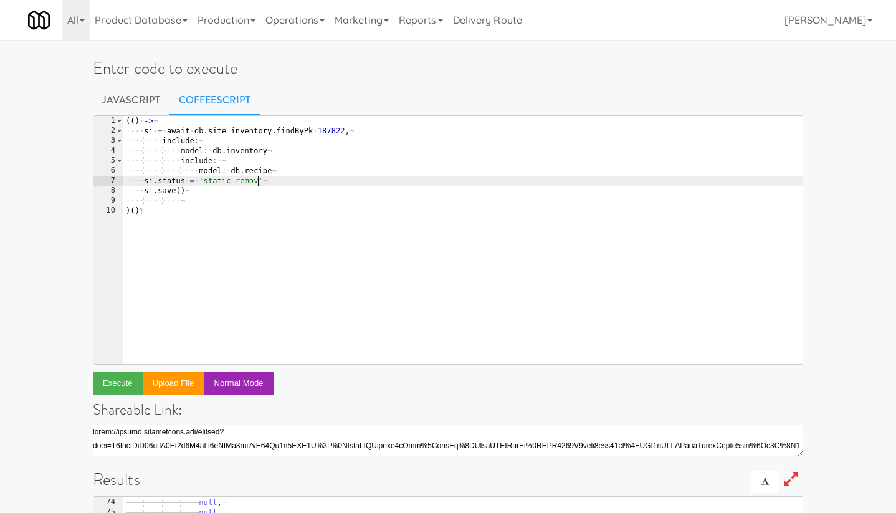
scroll to position [0, 11]
click at [110, 390] on button "Execute" at bounding box center [118, 383] width 50 height 22
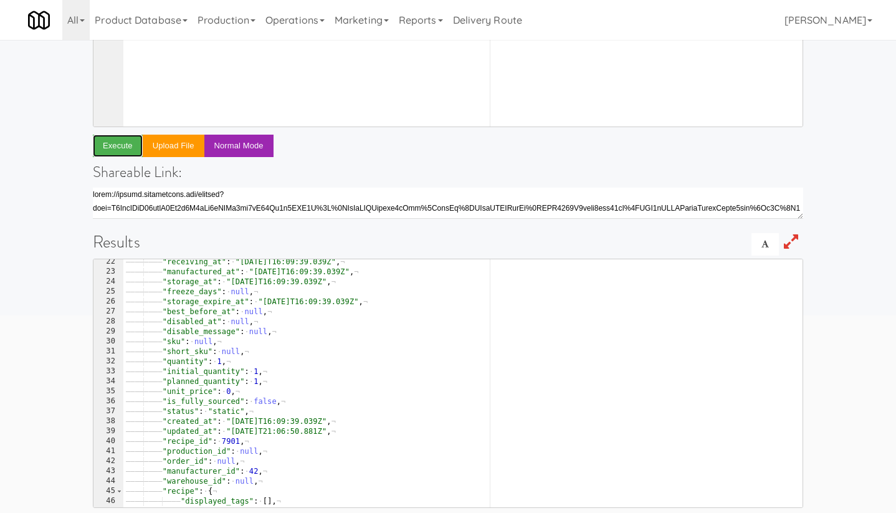
scroll to position [38, 0]
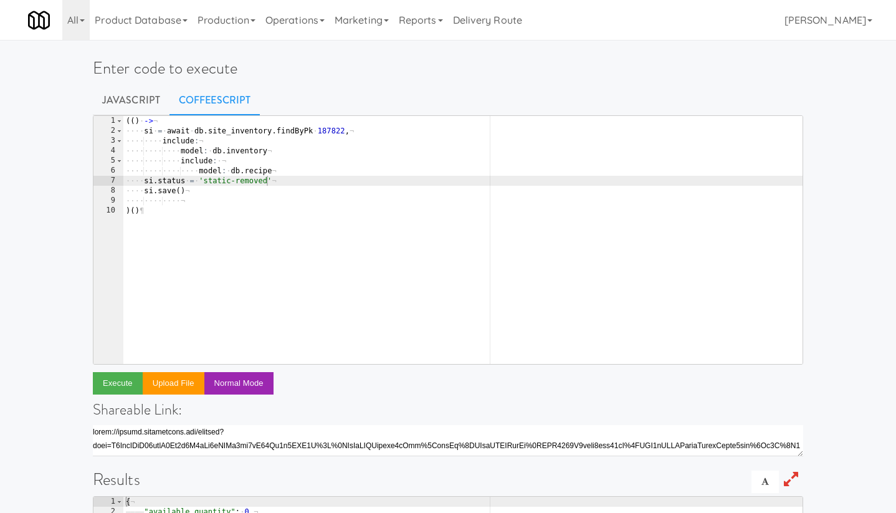
click at [329, 132] on div "( ( ) · -> ¬ ···· si · = · await · db . site_inventory . findByPk · 187822 , ¬ …" at bounding box center [462, 250] width 679 height 268
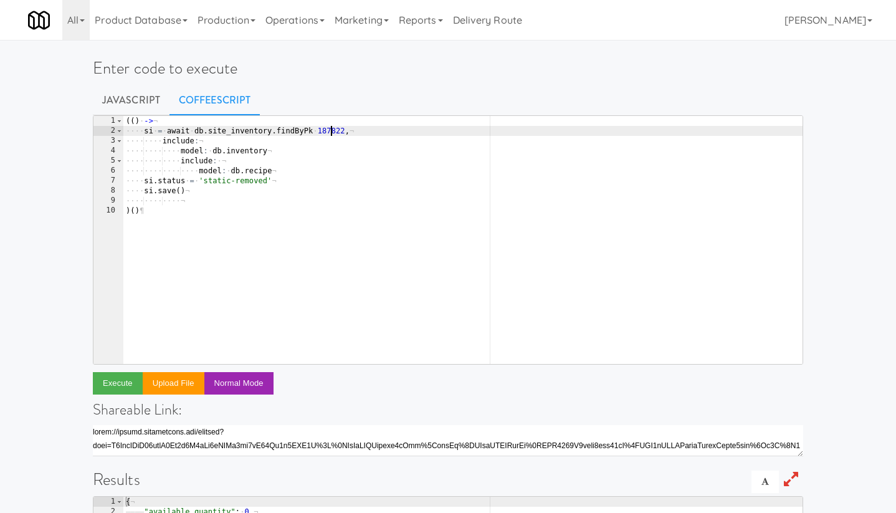
click at [329, 132] on div "( ( ) · -> ¬ ···· si · = · await · db . site_inventory . findByPk · 187822 , ¬ …" at bounding box center [462, 250] width 679 height 268
paste textarea "33"
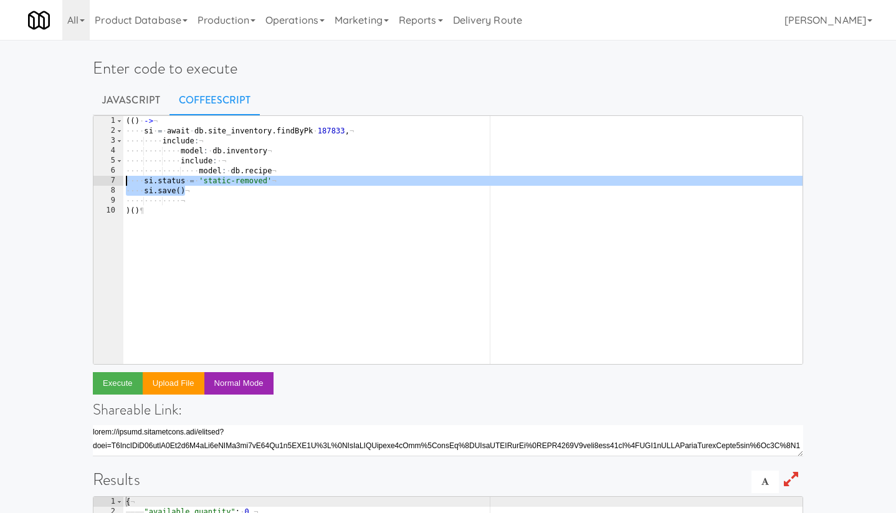
drag, startPoint x: 192, startPoint y: 192, endPoint x: 110, endPoint y: 181, distance: 83.0
click at [110, 181] on pre "si = await [DOMAIN_NAME]_inventory.findByPk 187833, 1 2 3 4 5 6 7 8 9 10 ( ( ) …" at bounding box center [448, 239] width 711 height 249
click at [125, 378] on button "Execute" at bounding box center [118, 383] width 50 height 22
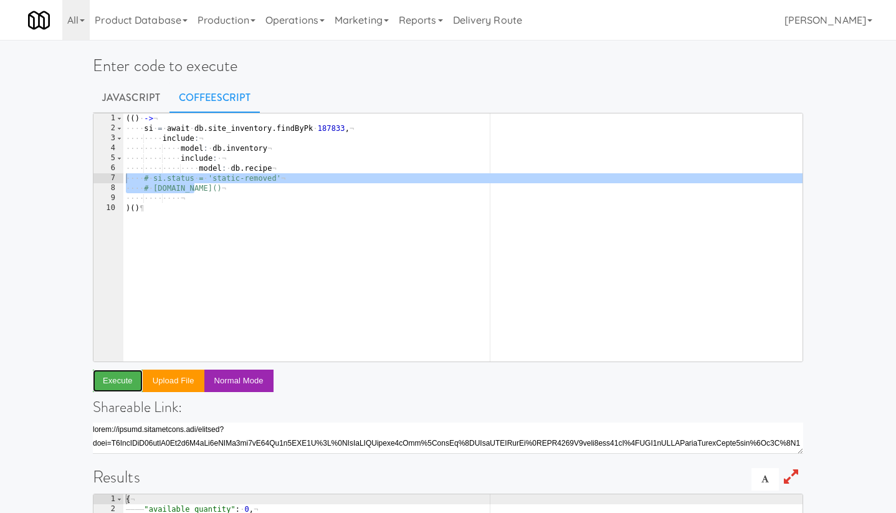
scroll to position [0, 0]
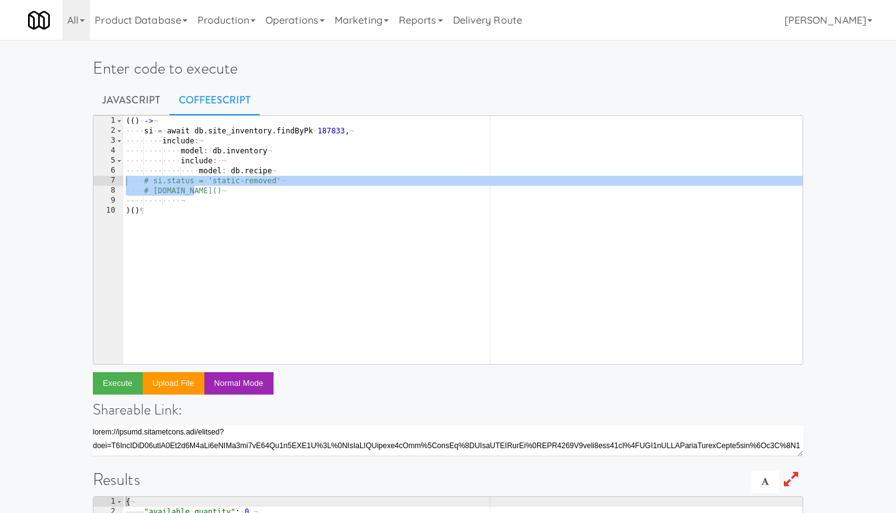
click at [164, 181] on div "( ( ) · -> ¬ ···· si · = · await · db . site_inventory . findByPk · 187833 , ¬ …" at bounding box center [462, 250] width 679 height 268
drag, startPoint x: 199, startPoint y: 191, endPoint x: 120, endPoint y: 185, distance: 78.8
click at [120, 185] on pre "# si.status = 'static-removed' 1 2 3 4 5 6 7 8 9 10 ( ( ) · -> ¬ ···· si · = · …" at bounding box center [448, 239] width 711 height 249
click at [220, 191] on div "( ( ) · -> ¬ ···· si · = · await · db . site_inventory . findByPk · 187833 , ¬ …" at bounding box center [462, 250] width 679 height 268
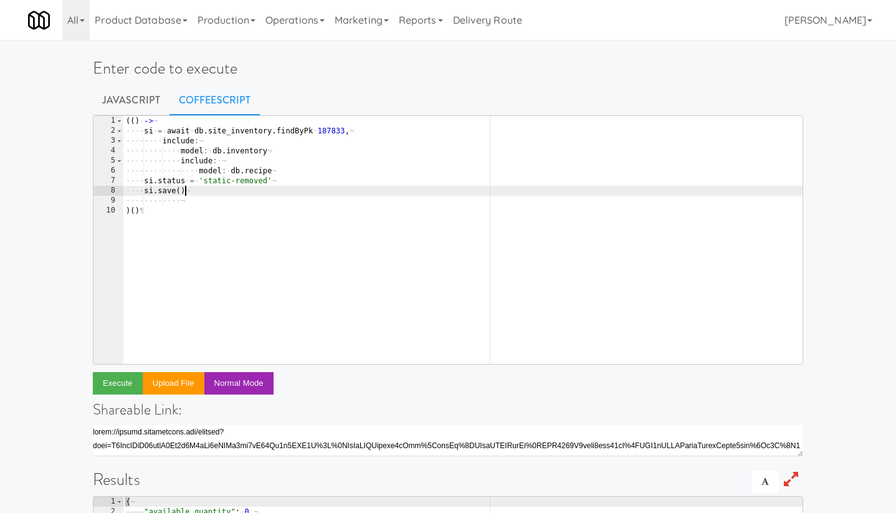
scroll to position [0, 4]
click at [126, 385] on button "Execute" at bounding box center [118, 383] width 50 height 22
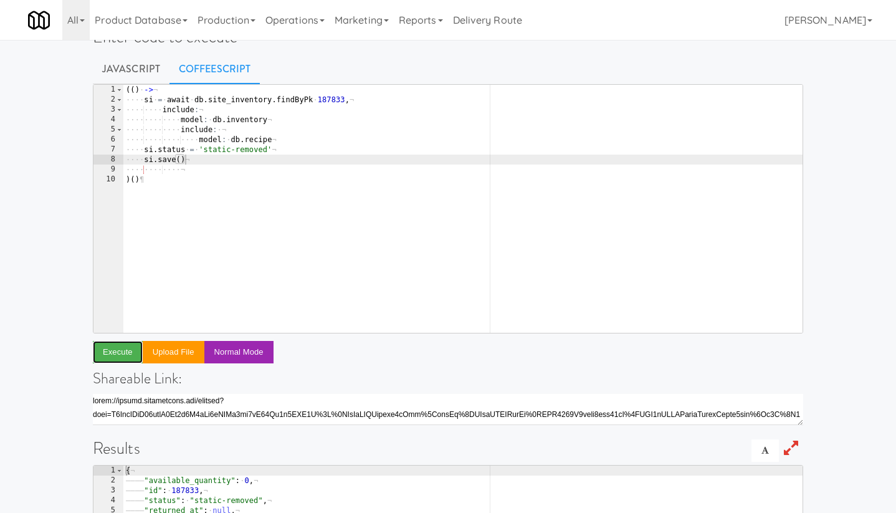
scroll to position [0, 0]
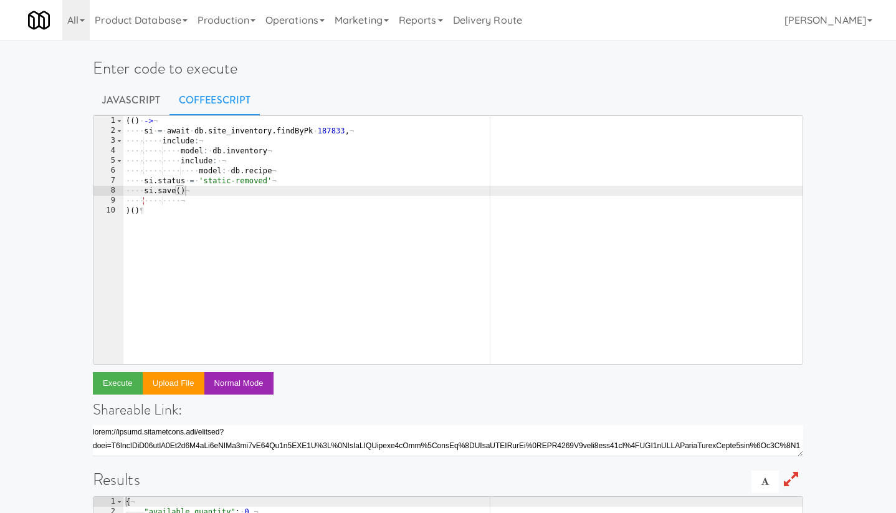
click at [329, 131] on div "( ( ) · -> ¬ ···· si · = · await · db . site_inventory . findByPk · 187833 , ¬ …" at bounding box center [462, 250] width 679 height 268
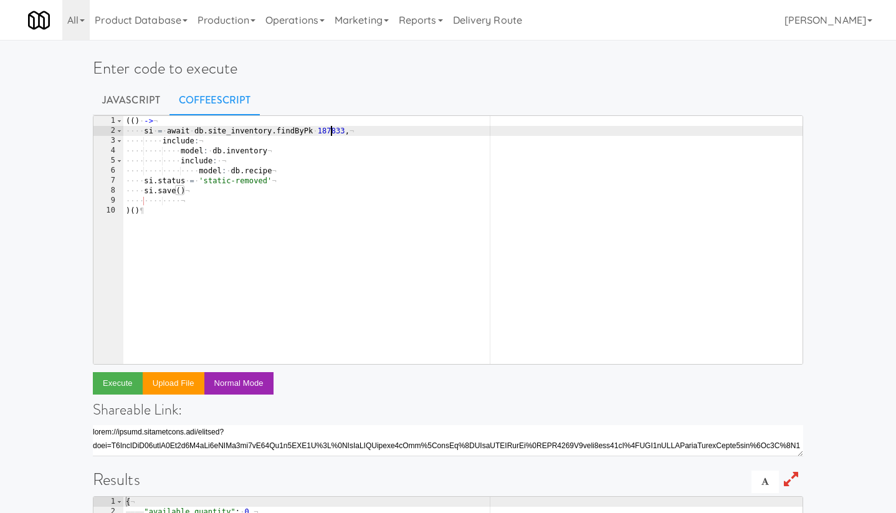
click at [329, 131] on div "( ( ) · -> ¬ ···· si · = · await · db . site_inventory . findByPk · 187833 , ¬ …" at bounding box center [462, 250] width 679 height 268
paste textarea "44"
click at [123, 386] on button "Execute" at bounding box center [118, 383] width 50 height 22
click at [334, 130] on div "( ( ) · -> ¬ ···· si · = · await · db . site_inventory . findByPk · 187844 , ¬ …" at bounding box center [462, 250] width 679 height 268
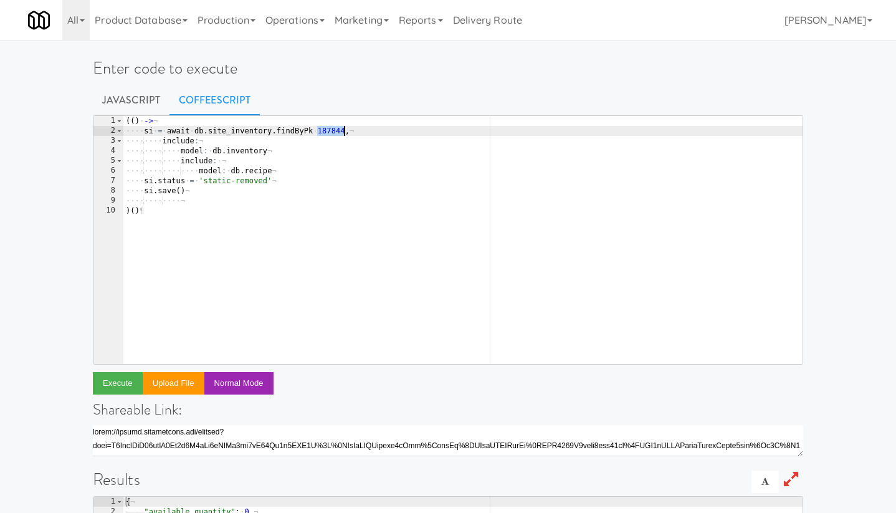
paste textarea "55"
click at [120, 385] on button "Execute" at bounding box center [118, 383] width 50 height 22
click at [330, 135] on div "( ( ) · -> ¬ ···· si · = · await · db . site_inventory . findByPk · 187855 , ¬ …" at bounding box center [462, 250] width 679 height 268
paste textarea "21"
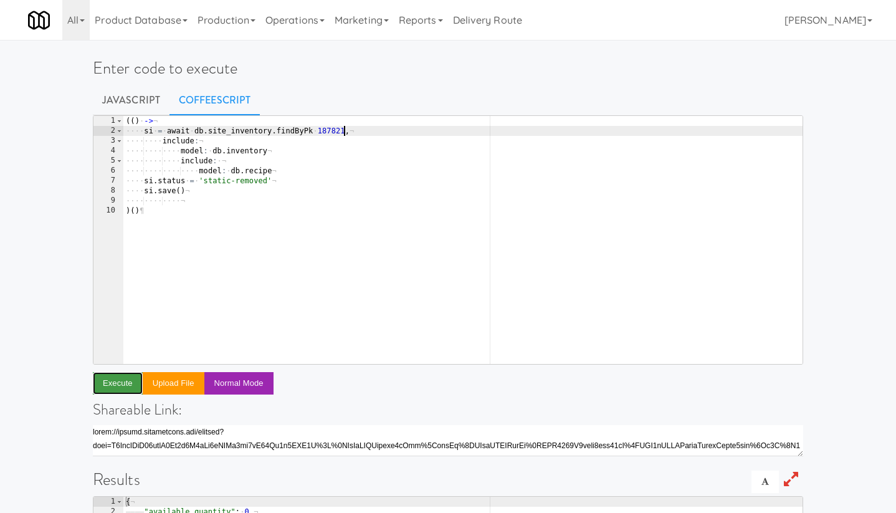
click at [124, 385] on button "Execute" at bounding box center [118, 383] width 50 height 22
click at [336, 130] on div "( ( ) · -> ¬ ···· si · = · await · db . site_inventory . findByPk · 187821 , ¬ …" at bounding box center [462, 250] width 679 height 268
paste textarea "32"
click at [127, 380] on button "Execute" at bounding box center [118, 383] width 50 height 22
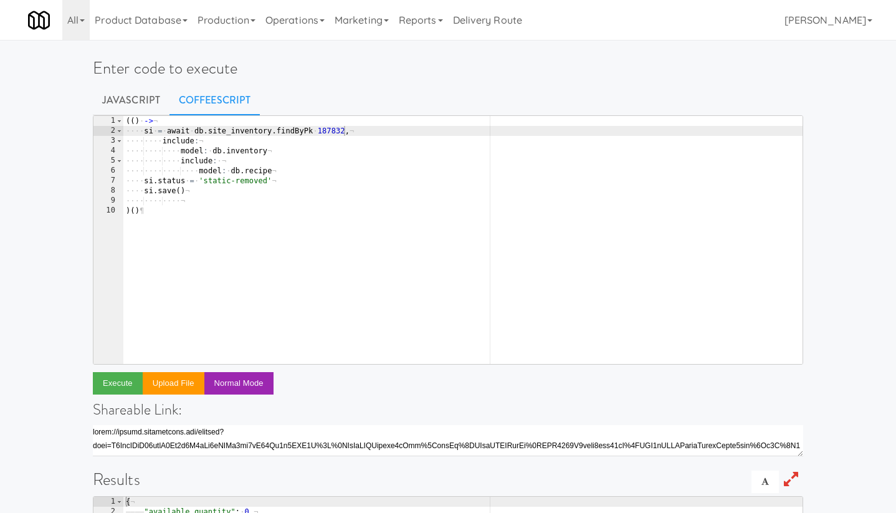
click at [335, 132] on div "( ( ) · -> ¬ ···· si · = · await · db . site_inventory . findByPk · 187832 , ¬ …" at bounding box center [462, 250] width 679 height 268
paste textarea "43"
click at [121, 384] on button "Execute" at bounding box center [118, 383] width 50 height 22
click at [334, 133] on div "( ( ) · -> ¬ ···· si · = · await · db . site_inventory . findByPk · 187843 , ¬ …" at bounding box center [462, 250] width 679 height 268
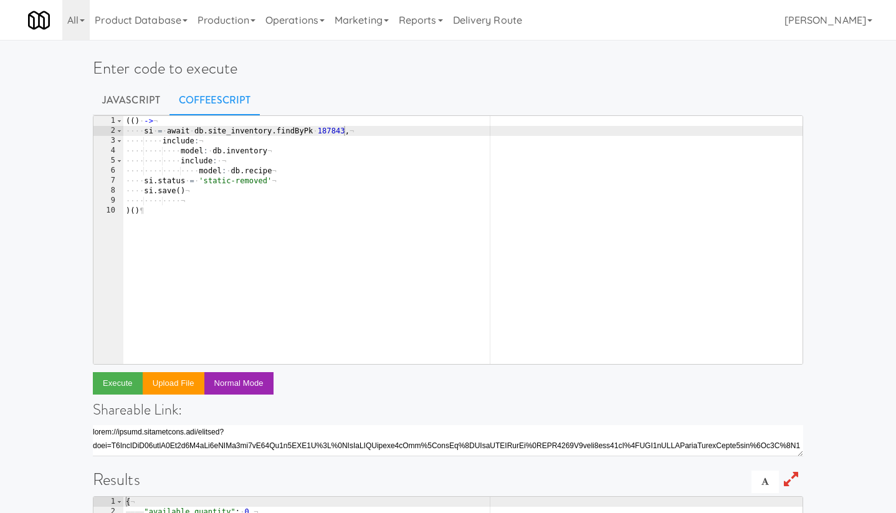
click at [334, 133] on div "( ( ) · -> ¬ ···· si · = · await · db . site_inventory . findByPk · 187843 , ¬ …" at bounding box center [462, 250] width 679 height 268
paste textarea "54"
click at [123, 381] on button "Execute" at bounding box center [118, 383] width 50 height 22
click at [334, 132] on div "( ( ) · -> ¬ ···· si · = · await · db . site_inventory . findByPk · 187854 , ¬ …" at bounding box center [462, 250] width 679 height 268
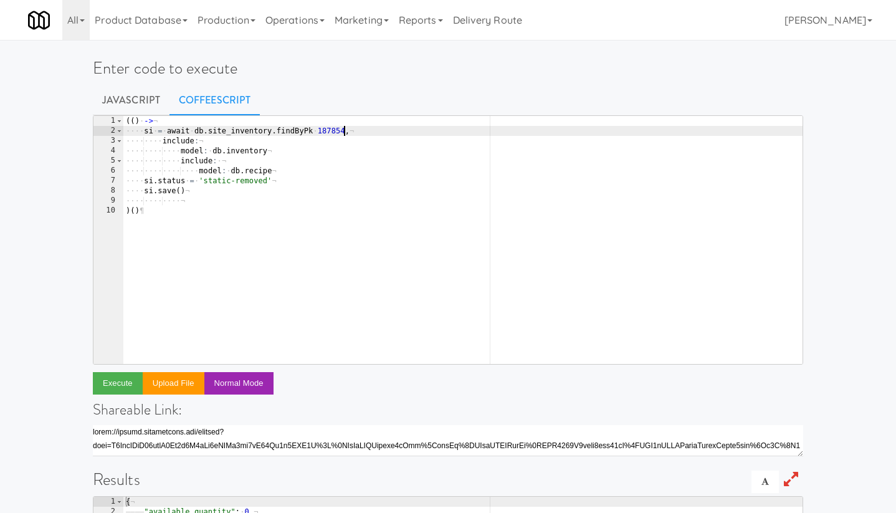
click at [334, 133] on div "( ( ) · -> ¬ ···· si · = · await · db . site_inventory . findByPk · 187854 , ¬ …" at bounding box center [462, 250] width 679 height 268
paste textarea "20"
click at [123, 382] on button "Execute" at bounding box center [118, 383] width 50 height 22
click at [334, 132] on div "( ( ) · -> ¬ ···· si · = · await · db . site_inventory . findByPk · 187820 , ¬ …" at bounding box center [462, 250] width 679 height 268
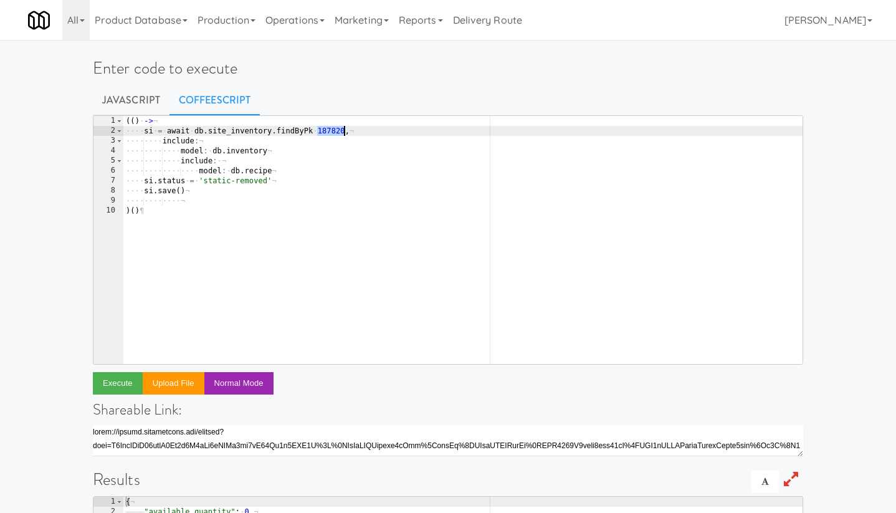
click at [334, 132] on div "( ( ) · -> ¬ ···· si · = · await · db . site_inventory . findByPk · 187820 , ¬ …" at bounding box center [462, 250] width 679 height 268
paste textarea "31"
click at [113, 383] on button "Execute" at bounding box center [118, 383] width 50 height 22
click at [328, 133] on div "( ( ) · -> ¬ ···· si · = · await · db . site_inventory . findByPk · 187831 , ¬ …" at bounding box center [462, 250] width 679 height 268
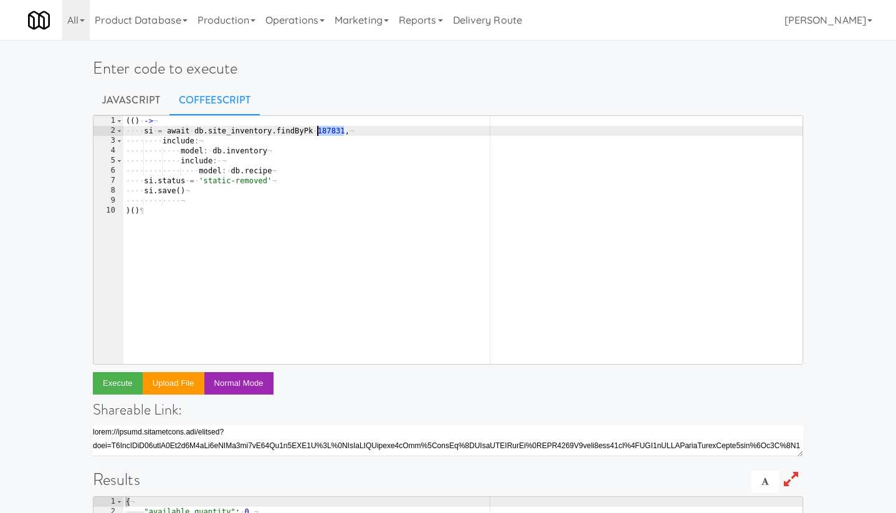
paste textarea "42"
click at [120, 388] on button "Execute" at bounding box center [118, 383] width 50 height 22
click at [330, 130] on div "( ( ) · -> ¬ ···· si · = · await · db . site_inventory . findByPk · 187842 , ¬ …" at bounding box center [462, 250] width 679 height 268
paste textarea "53"
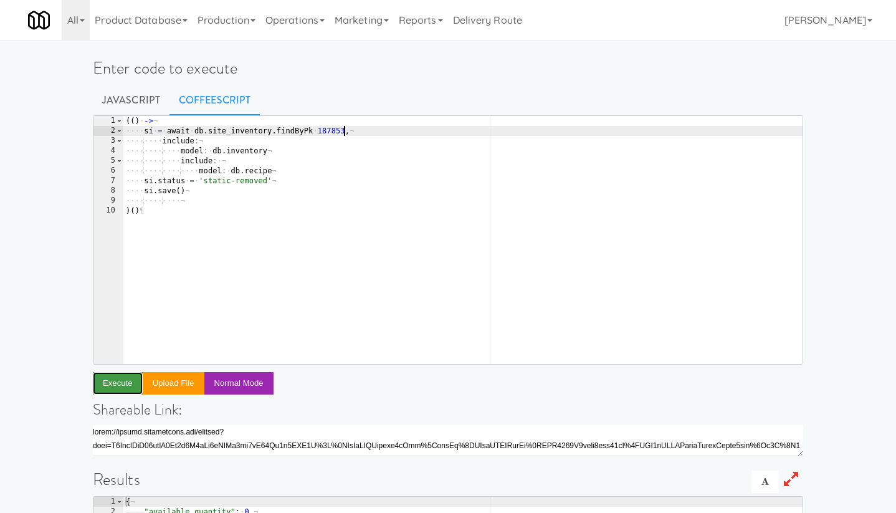
click at [124, 382] on button "Execute" at bounding box center [118, 383] width 50 height 22
click at [329, 128] on div "( ( ) · -> ¬ ···· si · = · await · db . site_inventory . findByPk · 187853 , ¬ …" at bounding box center [462, 250] width 679 height 268
paste textarea "764"
click at [115, 381] on button "Execute" at bounding box center [118, 383] width 50 height 22
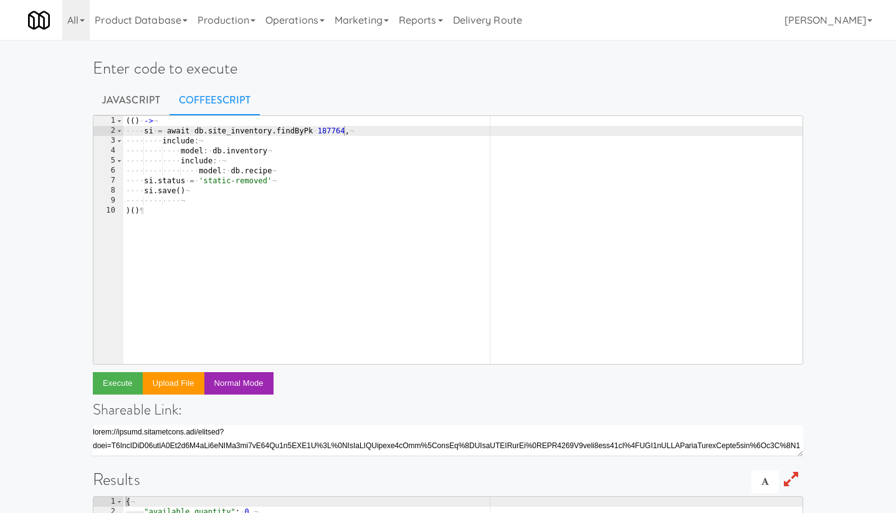
click at [331, 129] on div "( ( ) · -> ¬ ···· si · = · await · db . site_inventory . findByPk · 187764 , ¬ …" at bounding box center [462, 250] width 679 height 268
paste textarea "52"
click at [120, 383] on button "Execute" at bounding box center [118, 383] width 50 height 22
click at [322, 128] on div "( ( ) · -> ¬ ···· si · = · await · db . site_inventory . findByPk · 187752 , ¬ …" at bounding box center [462, 250] width 679 height 268
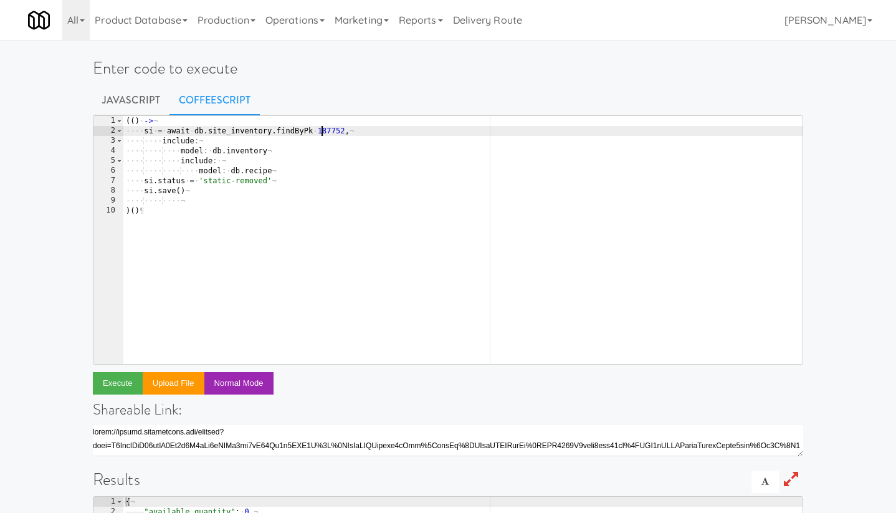
click at [322, 128] on div "( ( ) · -> ¬ ···· si · = · await · db . site_inventory . findByPk · 187752 , ¬ …" at bounding box center [462, 250] width 679 height 268
paste textarea "4776"
click at [116, 384] on button "Execute" at bounding box center [118, 383] width 50 height 22
click at [327, 133] on div "( ( ) · -> ¬ ···· si · = · await · db . site_inventory . findByPk · 184776 , ¬ …" at bounding box center [462, 250] width 679 height 268
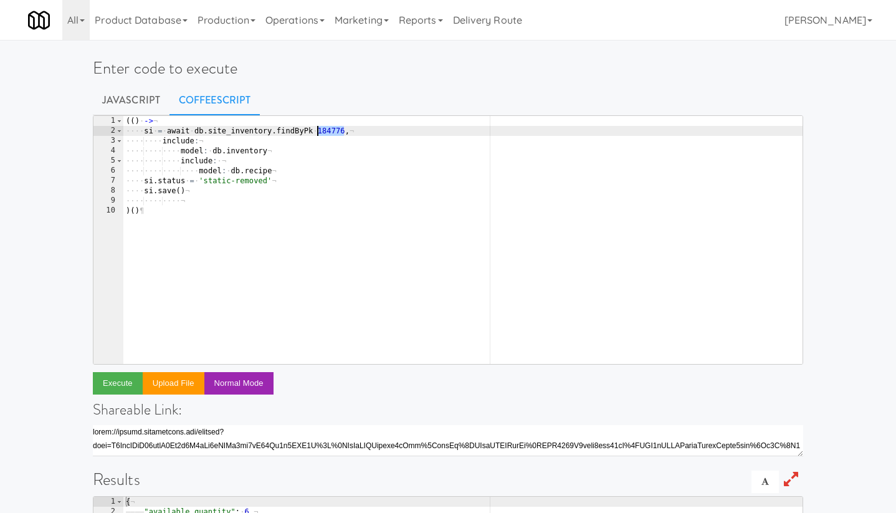
paste textarea "7827"
click at [120, 383] on button "Execute" at bounding box center [118, 383] width 50 height 22
click at [332, 130] on div "( ( ) · -> ¬ ···· si · = · await · db . site_inventory . findByPk · 187827 , ¬ …" at bounding box center [462, 250] width 679 height 268
paste textarea "38"
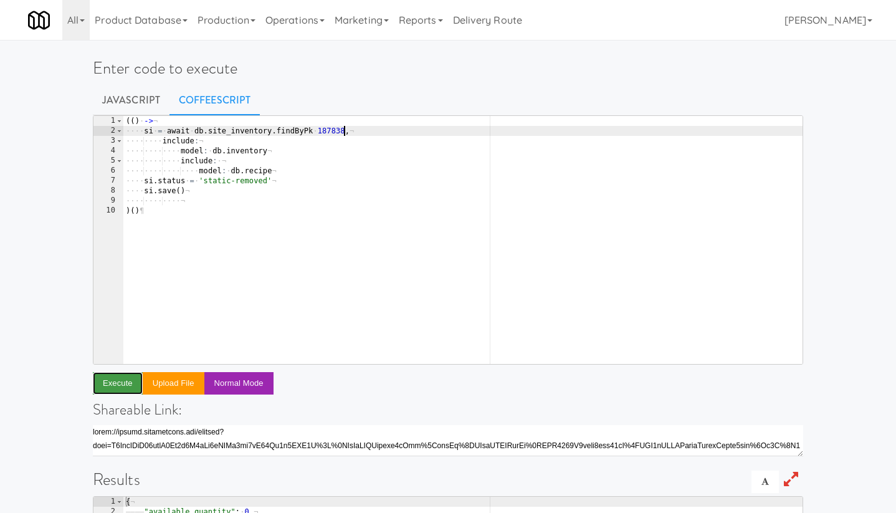
click at [114, 383] on button "Execute" at bounding box center [118, 383] width 50 height 22
click at [327, 133] on div "( ( ) · -> ¬ ···· si · = · await · db . site_inventory . findByPk · 187838 , ¬ …" at bounding box center [462, 250] width 679 height 268
paste textarea "49"
click at [120, 375] on button "Execute" at bounding box center [118, 383] width 50 height 22
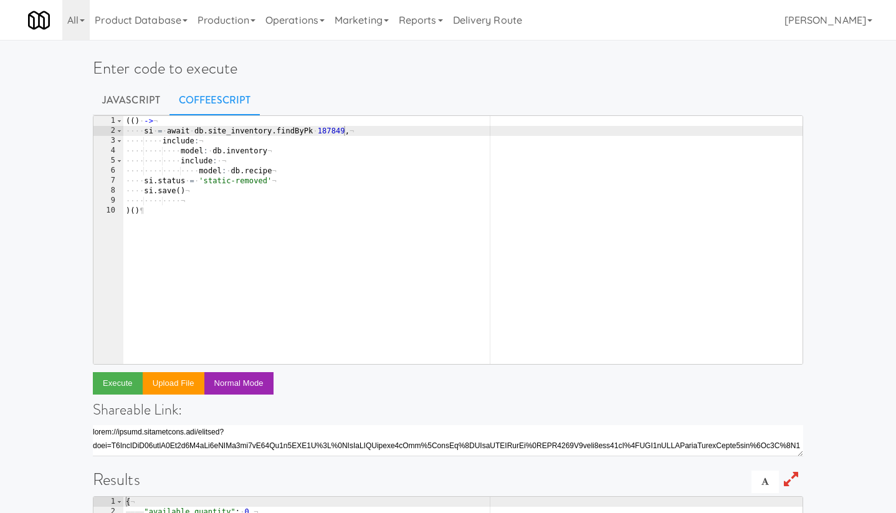
click at [334, 129] on div "( ( ) · -> ¬ ···· si · = · await · db . site_inventory . findByPk · 187849 , ¬ …" at bounding box center [462, 250] width 679 height 268
paste textarea "60"
click at [120, 380] on button "Execute" at bounding box center [118, 383] width 50 height 22
click at [329, 131] on div "( ( ) · -> ¬ ···· si · = · await · db . site_inventory . findByPk · 187860 , ¬ …" at bounding box center [462, 250] width 679 height 268
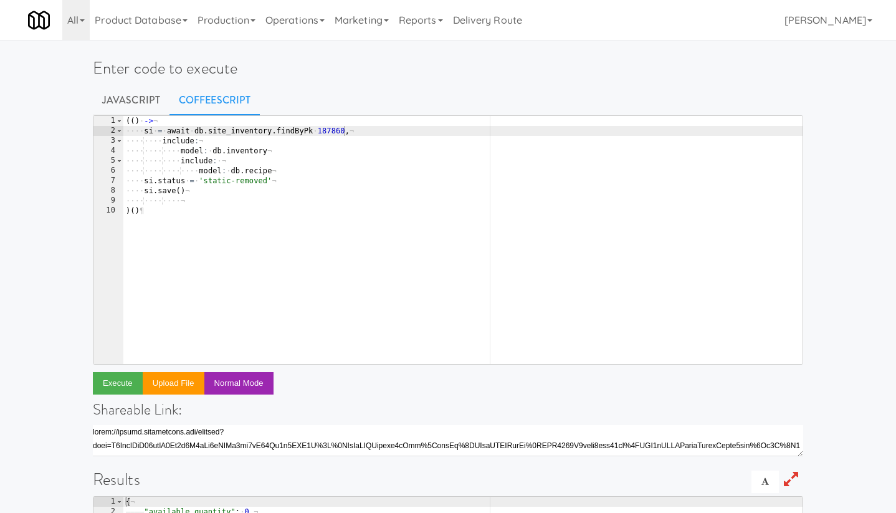
click at [329, 131] on div "( ( ) · -> ¬ ···· si · = · await · db . site_inventory . findByPk · 187860 , ¬ …" at bounding box center [462, 250] width 679 height 268
paste textarea "29"
click at [125, 383] on button "Execute" at bounding box center [118, 383] width 50 height 22
click at [335, 130] on div "( ( ) · -> ¬ ···· si · = · await · db . site_inventory . findByPk · 187829 , ¬ …" at bounding box center [462, 250] width 679 height 268
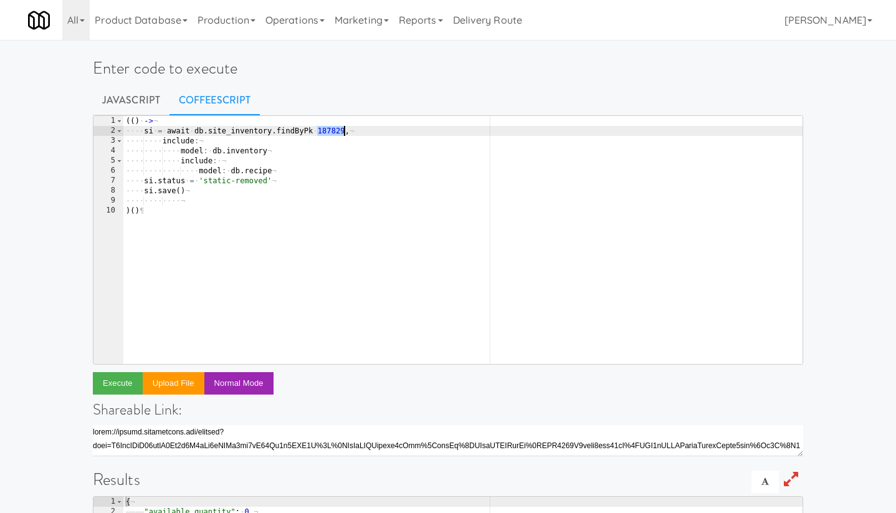
paste textarea "40"
click at [118, 385] on button "Execute" at bounding box center [118, 383] width 50 height 22
click at [335, 130] on div "( ( ) · -> ¬ ···· si · = · await · db . site_inventory . findByPk · 187840 , ¬ …" at bounding box center [462, 250] width 679 height 268
paste textarea "51"
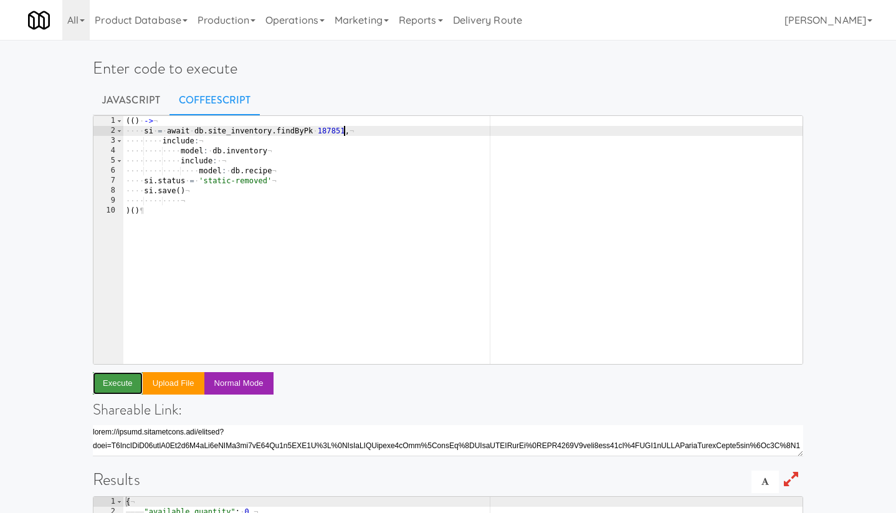
click at [123, 383] on button "Execute" at bounding box center [118, 383] width 50 height 22
click at [329, 133] on div "( ( ) · -> ¬ ···· si · = · await · db . site_inventory . findByPk · 187851 , ¬ …" at bounding box center [462, 250] width 679 height 268
paste textarea "62"
click at [125, 383] on button "Execute" at bounding box center [118, 383] width 50 height 22
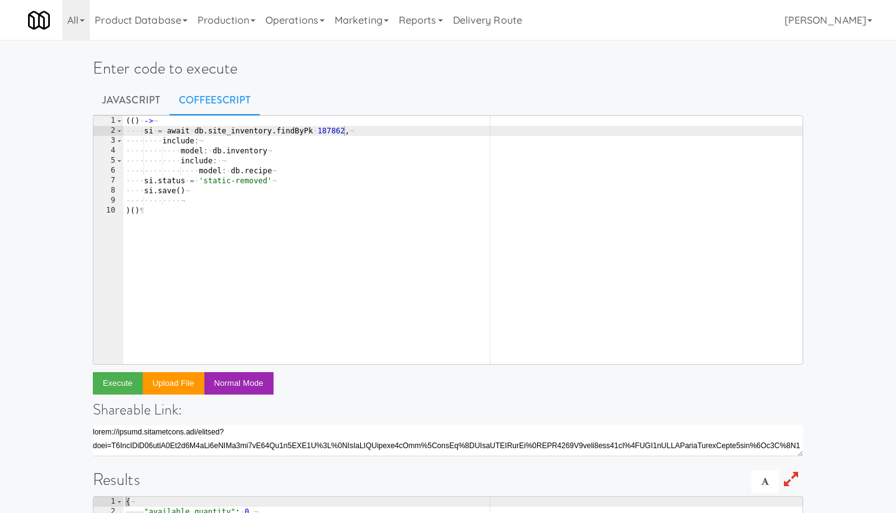
click at [332, 131] on div "( ( ) · -> ¬ ···· si · = · await · db . site_inventory . findByPk · 187862 , ¬ …" at bounding box center [462, 250] width 679 height 268
paste textarea "26"
click at [125, 380] on button "Execute" at bounding box center [118, 383] width 50 height 22
click at [331, 134] on div "( ( ) · -> ¬ ···· si · = · await · db . site_inventory . findByPk · 187826 , ¬ …" at bounding box center [462, 250] width 679 height 268
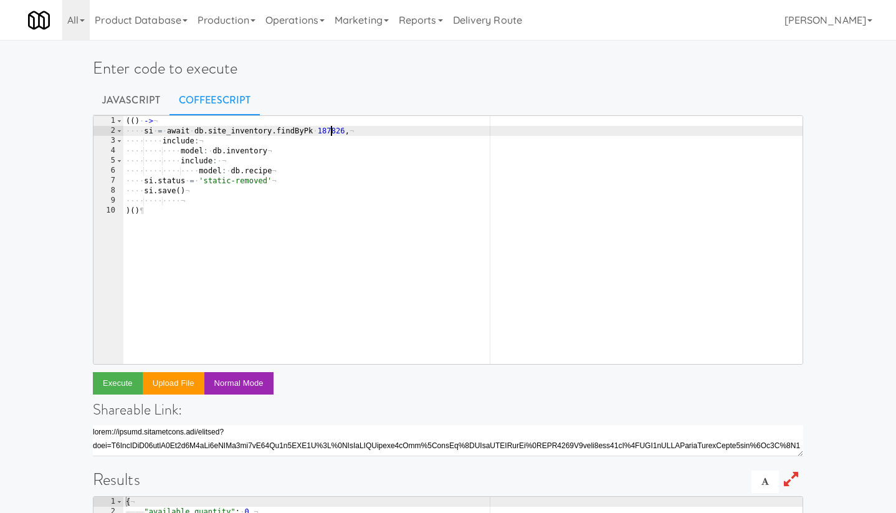
click at [331, 134] on div "( ( ) · -> ¬ ···· si · = · await · db . site_inventory . findByPk · 187826 , ¬ …" at bounding box center [462, 250] width 679 height 268
paste textarea "37"
click at [121, 378] on button "Execute" at bounding box center [118, 383] width 50 height 22
click at [324, 131] on div "( ( ) · -> ¬ ···· si · = · await · db . site_inventory . findByPk · 187837 , ¬ …" at bounding box center [462, 250] width 679 height 268
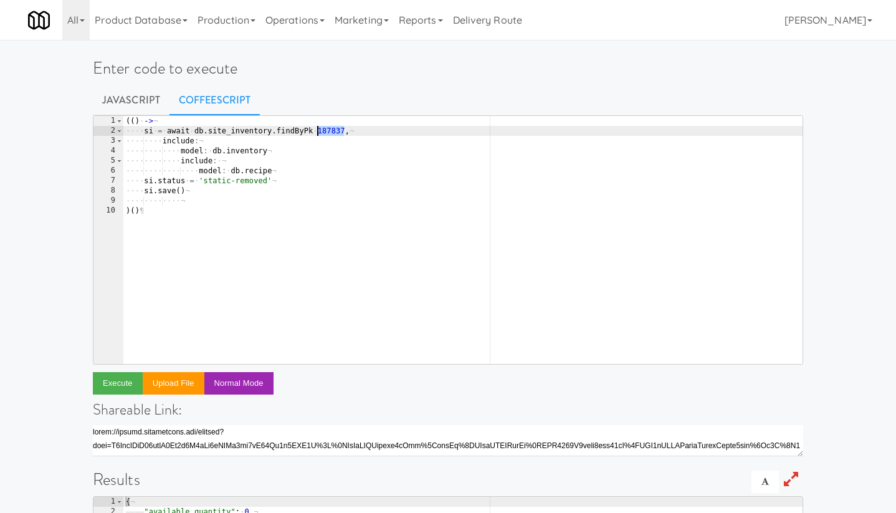
paste textarea "48"
click at [107, 385] on button "Execute" at bounding box center [118, 383] width 50 height 22
click at [332, 132] on div "( ( ) · -> ¬ ···· si · = · await · db . site_inventory . findByPk · 187848 , ¬ …" at bounding box center [462, 250] width 679 height 268
paste textarea "59"
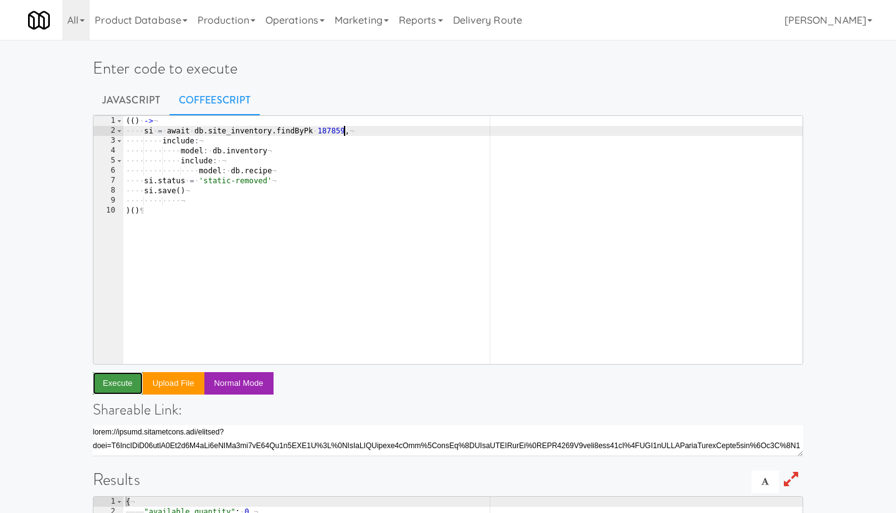
click at [111, 383] on button "Execute" at bounding box center [118, 383] width 50 height 22
click at [334, 131] on div "( ( ) · -> ¬ ···· si · = · await · db . site_inventory . findByPk · 187859 , ¬ …" at bounding box center [462, 250] width 679 height 268
paste textarea "30"
click at [120, 382] on button "Execute" at bounding box center [118, 383] width 50 height 22
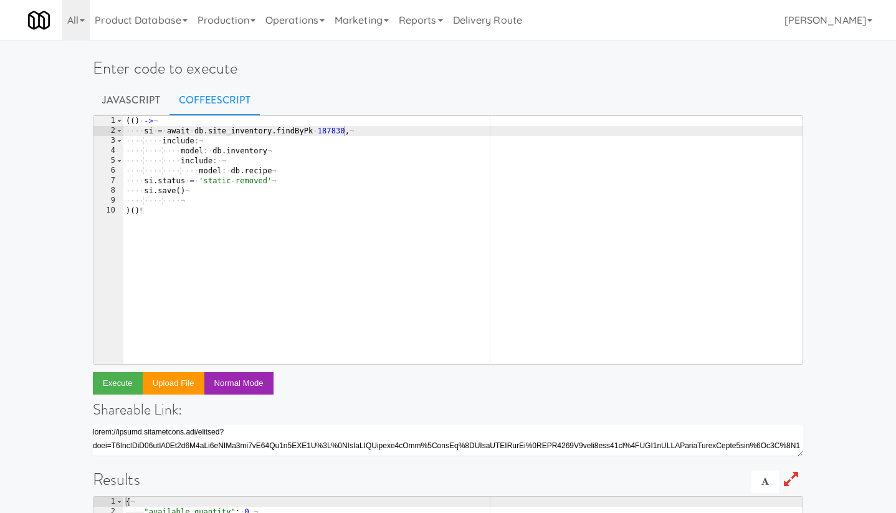
click at [331, 129] on div "( ( ) · -> ¬ ···· si · = · await · db . site_inventory . findByPk · 187830 , ¬ …" at bounding box center [462, 250] width 679 height 268
paste textarea "41"
click at [122, 381] on button "Execute" at bounding box center [118, 383] width 50 height 22
click at [332, 132] on div "( ( ) · -> ¬ ···· si · = · await · db . site_inventory . findByPk · 187841 , ¬ …" at bounding box center [462, 250] width 679 height 268
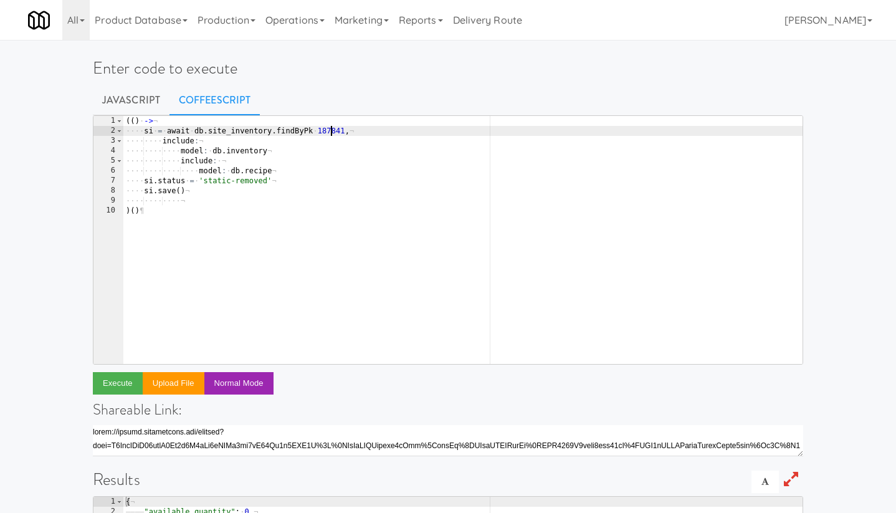
click at [332, 132] on div "( ( ) · -> ¬ ···· si · = · await · db . site_inventory . findByPk · 187841 , ¬ …" at bounding box center [462, 250] width 679 height 268
paste textarea "52"
click at [115, 381] on button "Execute" at bounding box center [118, 383] width 50 height 22
click at [334, 131] on div "( ( ) · -> ¬ ···· si · = · await · db . site_inventory . findByPk · 187852 , ¬ …" at bounding box center [462, 250] width 679 height 268
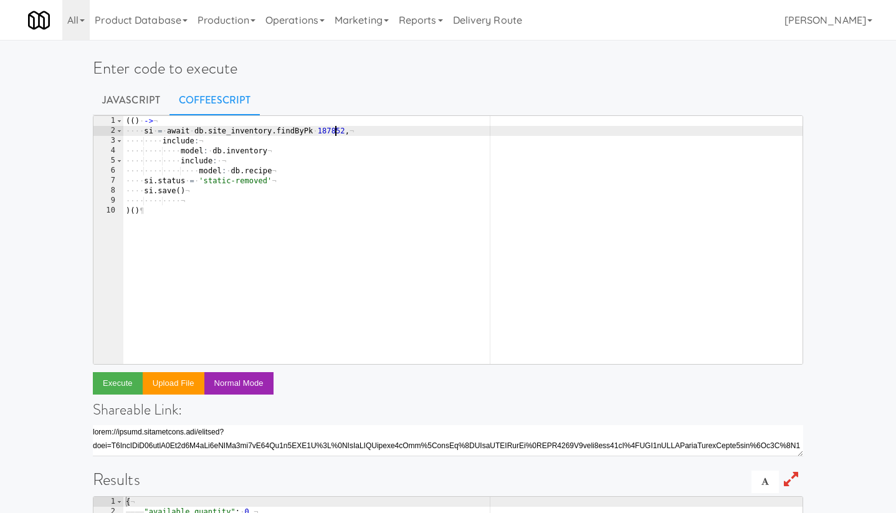
paste textarea "63"
click at [119, 380] on button "Execute" at bounding box center [118, 383] width 50 height 22
click at [336, 131] on div "( ( ) · -> ¬ ···· si · = · await · db . site_inventory . findByPk · 187863 , ¬ …" at bounding box center [462, 250] width 679 height 268
paste textarea "2"
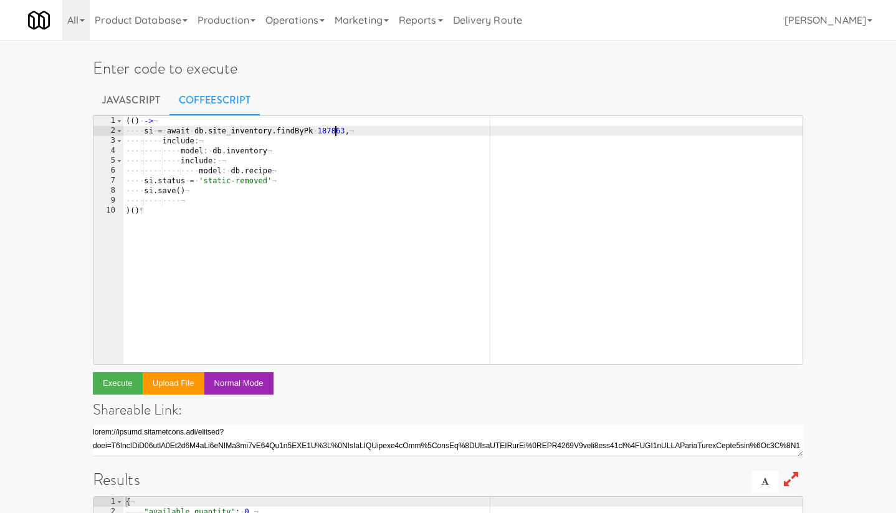
paste textarea "187823"
click at [353, 130] on div "( ( ) · -> ¬ ···· si · = · await · db . site_inventory . findByPk · 18782318782…" at bounding box center [462, 250] width 679 height 268
paste textarea
click at [122, 386] on button "Execute" at bounding box center [118, 383] width 50 height 22
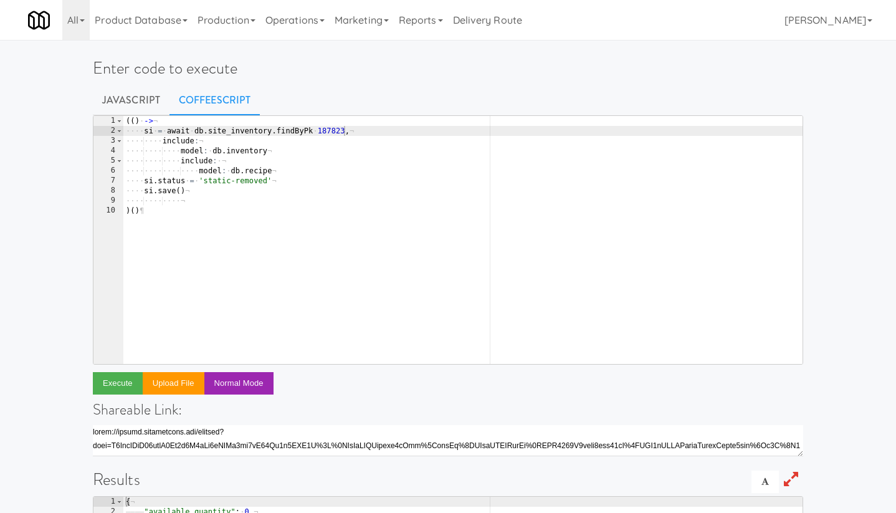
click at [326, 132] on div "( ( ) · -> ¬ ···· si · = · await · db . site_inventory . findByPk · 187823 , ¬ …" at bounding box center [462, 250] width 679 height 268
paste textarea "34"
click at [129, 378] on button "Execute" at bounding box center [118, 383] width 50 height 22
click at [336, 129] on div "( ( ) · -> ¬ ···· si · = · await · db . site_inventory . findByPk · 187834 , ¬ …" at bounding box center [462, 250] width 679 height 268
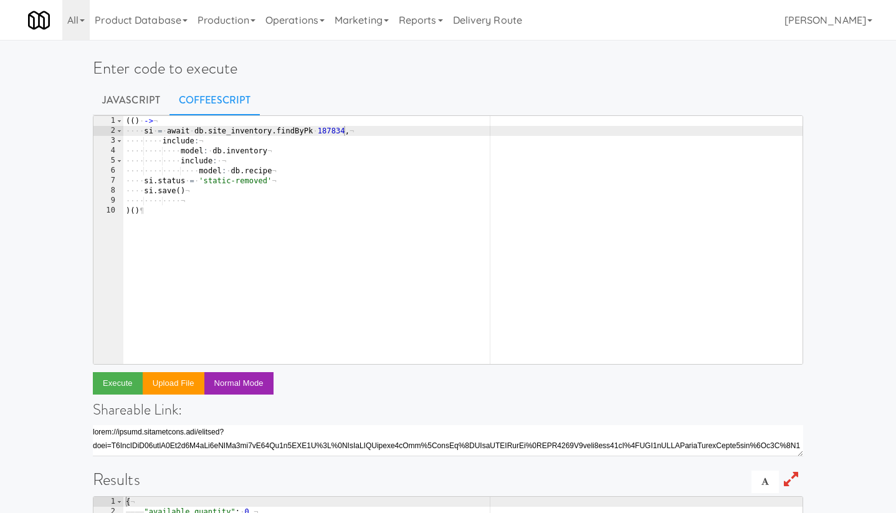
click at [336, 129] on div "( ( ) · -> ¬ ···· si · = · await · db . site_inventory . findByPk · 187834 , ¬ …" at bounding box center [462, 250] width 679 height 268
paste textarea "45"
click at [123, 383] on button "Execute" at bounding box center [118, 383] width 50 height 22
click at [324, 134] on div "( ( ) · -> ¬ ···· si · = · await · db . site_inventory . findByPk · 187845 , ¬ …" at bounding box center [462, 250] width 679 height 268
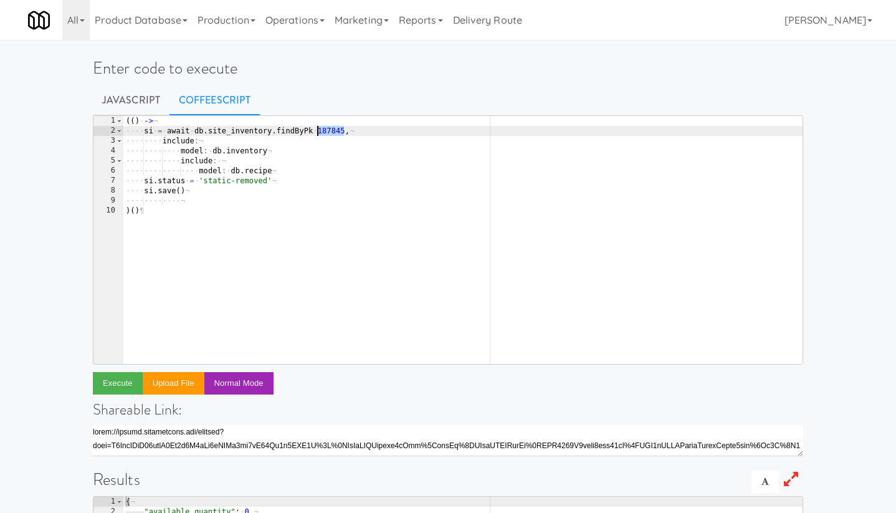
paste textarea "56"
click at [123, 378] on button "Execute" at bounding box center [118, 383] width 50 height 22
click at [335, 133] on div "( ( ) · -> ¬ ···· si · = · await · db . site_inventory . findByPk · 187856 , ¬ …" at bounding box center [462, 250] width 679 height 268
paste textarea "24"
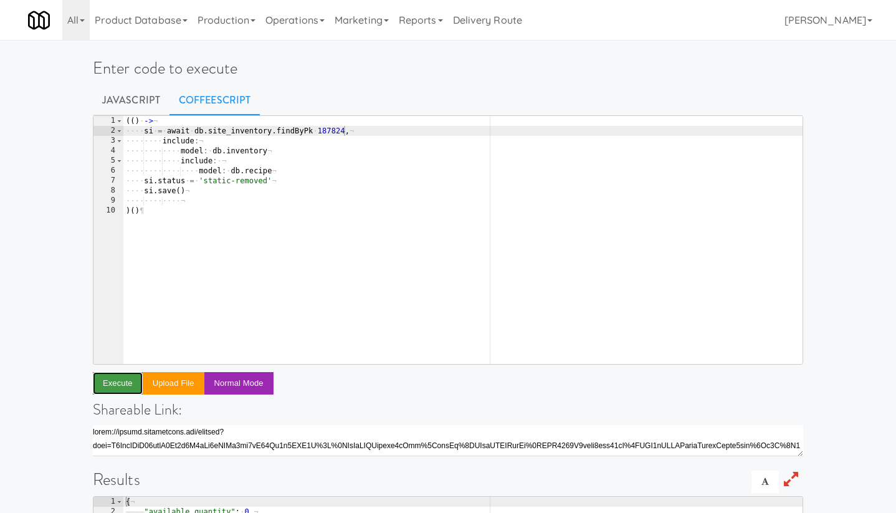
click at [128, 383] on button "Execute" at bounding box center [118, 383] width 50 height 22
click at [338, 132] on div "( ( ) · -> ¬ ···· si · = · await · db . site_inventory . findByPk · 187824 , ¬ …" at bounding box center [462, 250] width 679 height 268
paste textarea "35"
click at [120, 380] on button "Execute" at bounding box center [118, 383] width 50 height 22
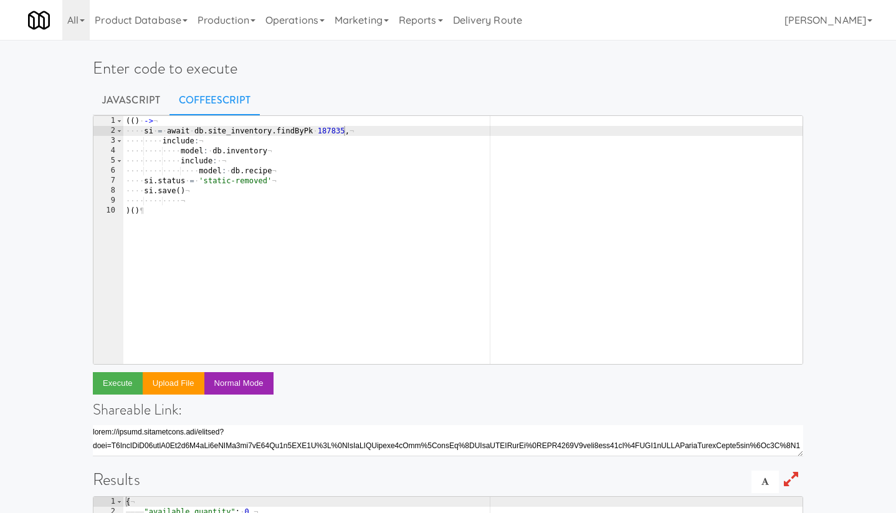
click at [334, 130] on div "( ( ) · -> ¬ ···· si · = · await · db . site_inventory . findByPk · 187835 , ¬ …" at bounding box center [462, 250] width 679 height 268
paste textarea "46"
click at [118, 386] on button "Execute" at bounding box center [118, 383] width 50 height 22
click at [327, 132] on div "( ( ) · -> ¬ ···· si · = · await · db . site_inventory . findByPk · 187846 , ¬ …" at bounding box center [462, 250] width 679 height 268
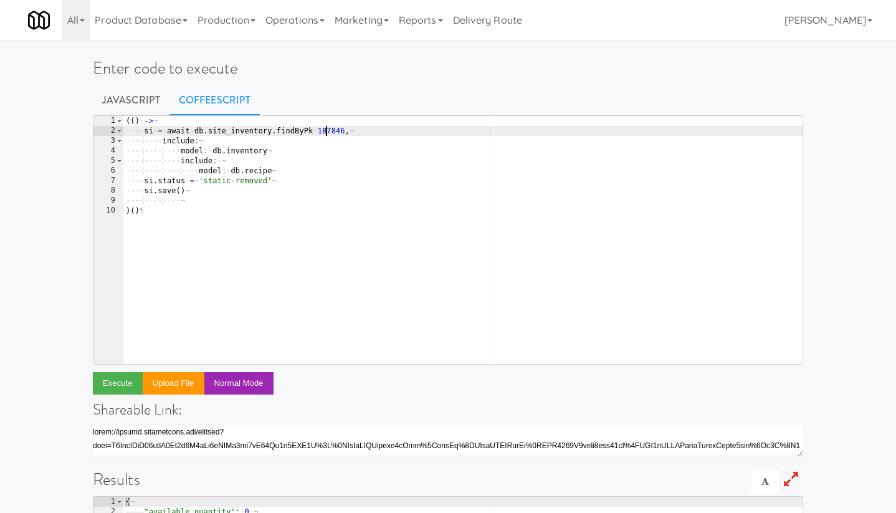
click at [327, 132] on div "( ( ) · -> ¬ ···· si · = · await · db . site_inventory . findByPk · 187846 , ¬ …" at bounding box center [462, 250] width 679 height 268
paste textarea "57"
click at [125, 380] on button "Execute" at bounding box center [118, 383] width 50 height 22
click at [334, 129] on div "( ( ) · -> ¬ ···· si · = · await · db . site_inventory . findByPk · 187857 , ¬ …" at bounding box center [462, 250] width 679 height 268
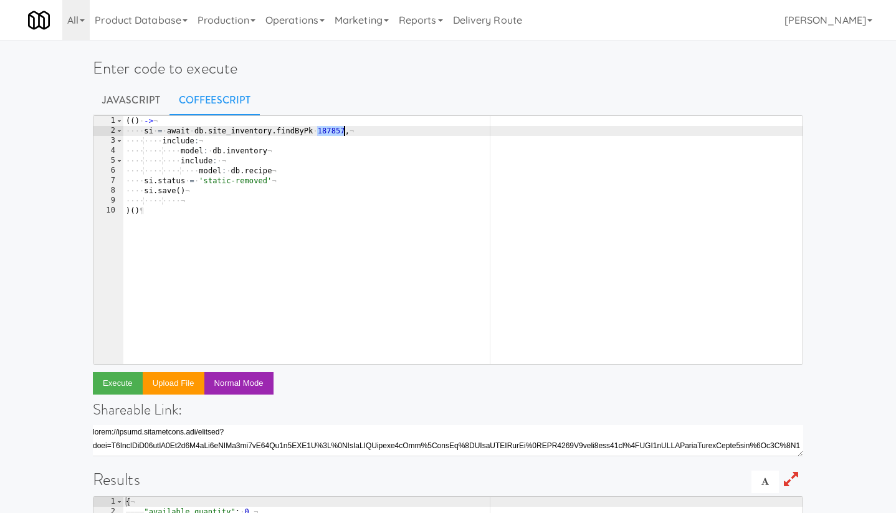
paste textarea "65"
click at [124, 381] on button "Execute" at bounding box center [118, 383] width 50 height 22
click at [332, 131] on div "( ( ) · -> ¬ ···· si · = · await · db . site_inventory . findByPk · 187865 , ¬ …" at bounding box center [462, 250] width 679 height 268
paste textarea "8"
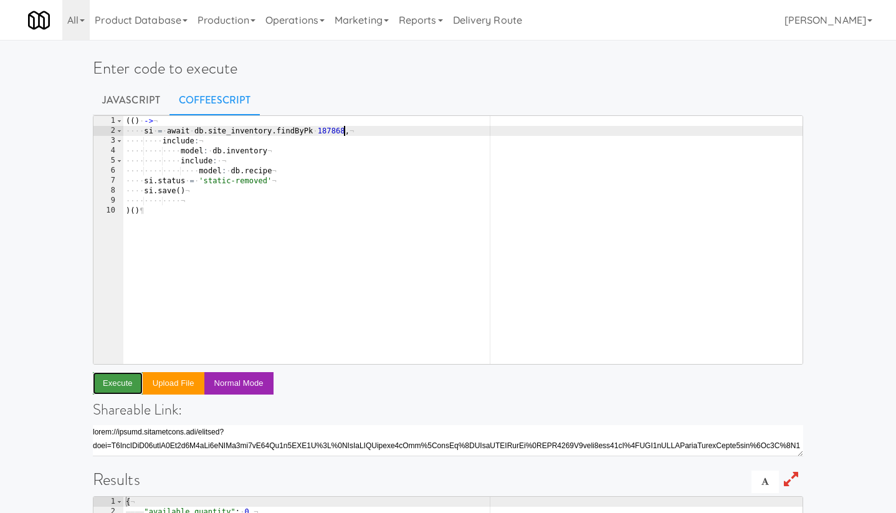
click at [125, 384] on button "Execute" at bounding box center [118, 383] width 50 height 22
click at [334, 132] on div "( ( ) · -> ¬ ···· si · = · await · db . site_inventory . findByPk · 187868 , ¬ …" at bounding box center [462, 250] width 679 height 268
paste textarea "73"
click at [122, 382] on button "Execute" at bounding box center [118, 383] width 50 height 22
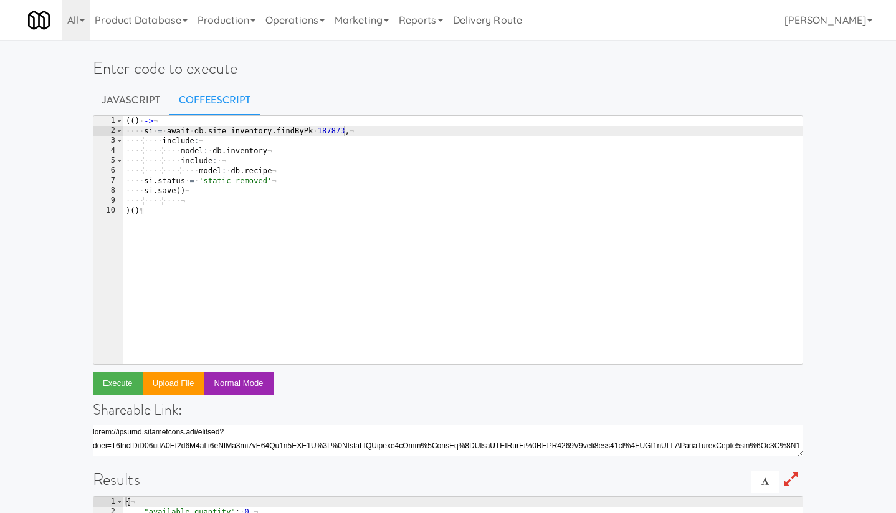
click at [337, 130] on div "( ( ) · -> ¬ ···· si · = · await · db . site_inventory . findByPk · 187873 , ¬ …" at bounding box center [462, 250] width 679 height 268
paste textarea "6"
click at [125, 378] on button "Execute" at bounding box center [118, 383] width 50 height 22
click at [333, 131] on div "( ( ) · -> ¬ ···· si · = · await · db . site_inventory . findByPk · 187876 , ¬ …" at bounding box center [462, 250] width 679 height 268
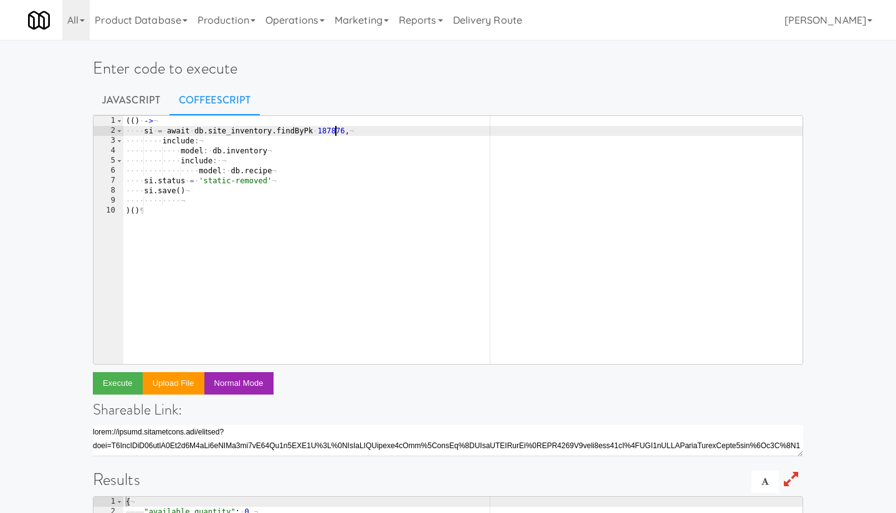
click at [333, 131] on div "( ( ) · -> ¬ ···· si · = · await · db . site_inventory . findByPk · 187876 , ¬ …" at bounding box center [462, 250] width 679 height 268
paste textarea "64"
click at [117, 380] on button "Execute" at bounding box center [118, 383] width 50 height 22
click at [330, 132] on div "( ( ) · -> ¬ ···· si · = · await · db . site_inventory . findByPk · 187864 , ¬ …" at bounding box center [462, 250] width 679 height 268
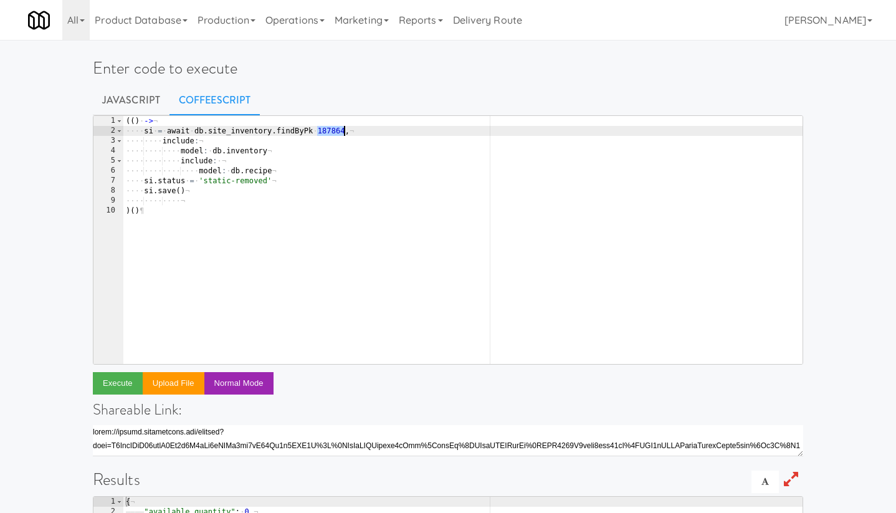
paste textarea "6"
click at [124, 387] on button "Execute" at bounding box center [118, 383] width 50 height 22
click at [331, 128] on div "( ( ) · -> ¬ ···· si · = · await · db . site_inventory . findByPk · 187866 , ¬ …" at bounding box center [462, 250] width 679 height 268
paste textarea "9"
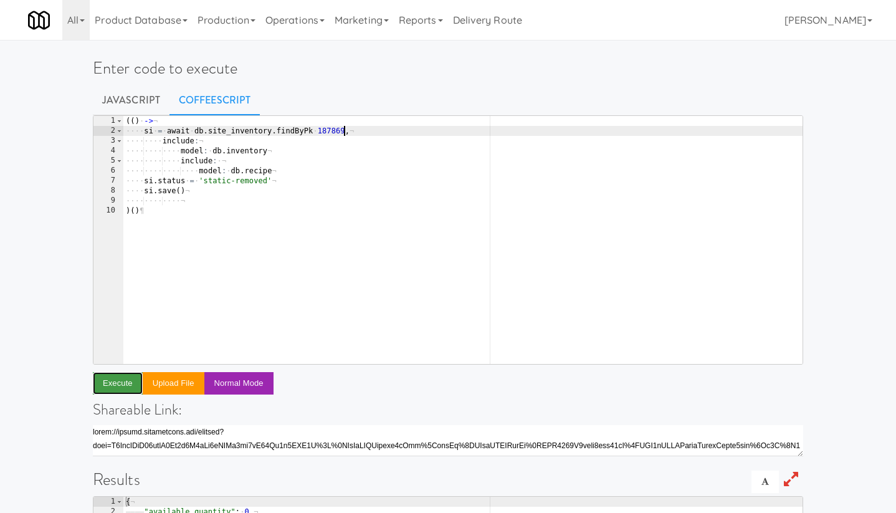
click at [121, 378] on button "Execute" at bounding box center [118, 383] width 50 height 22
click at [329, 133] on div "( ( ) · -> ¬ ···· si · = · await · db . site_inventory . findByPk · 187869 , ¬ …" at bounding box center [462, 250] width 679 height 268
paste textarea "75"
click at [122, 382] on button "Execute" at bounding box center [118, 383] width 50 height 22
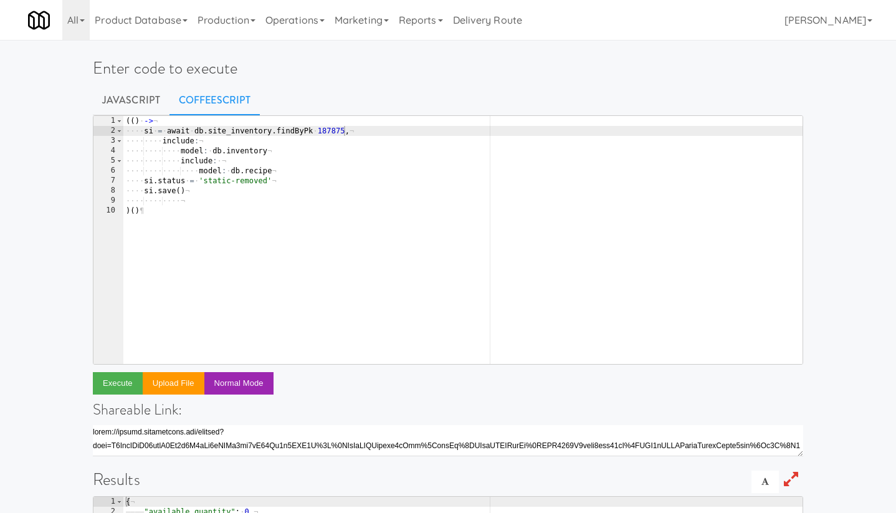
click at [337, 134] on div "( ( ) · -> ¬ ···· si · = · await · db . site_inventory . findByPk · 187875 , ¬ …" at bounding box center [462, 250] width 679 height 268
paste textarea "28"
click at [128, 376] on button "Execute" at bounding box center [118, 383] width 50 height 22
click at [338, 132] on div "( ( ) · -> ¬ ···· si · = · await · db . site_inventory . findByPk · 187828 , ¬ …" at bounding box center [462, 250] width 679 height 268
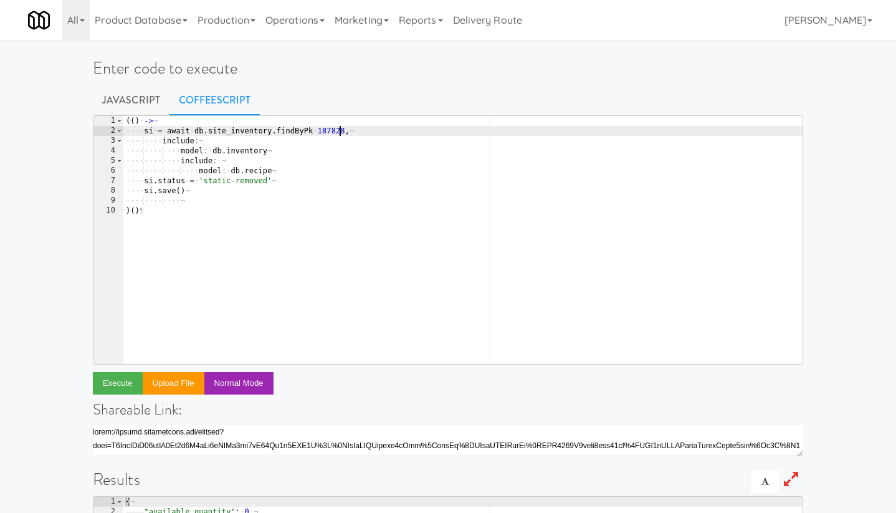
click at [338, 132] on div "( ( ) · -> ¬ ···· si · = · await · db . site_inventory . findByPk · 187828 , ¬ …" at bounding box center [462, 250] width 679 height 268
paste textarea "39"
click at [112, 383] on button "Execute" at bounding box center [118, 383] width 50 height 22
click at [329, 128] on div "( ( ) · -> ¬ ···· si · = · await · db . site_inventory . findByPk · 187839 , ¬ …" at bounding box center [462, 250] width 679 height 268
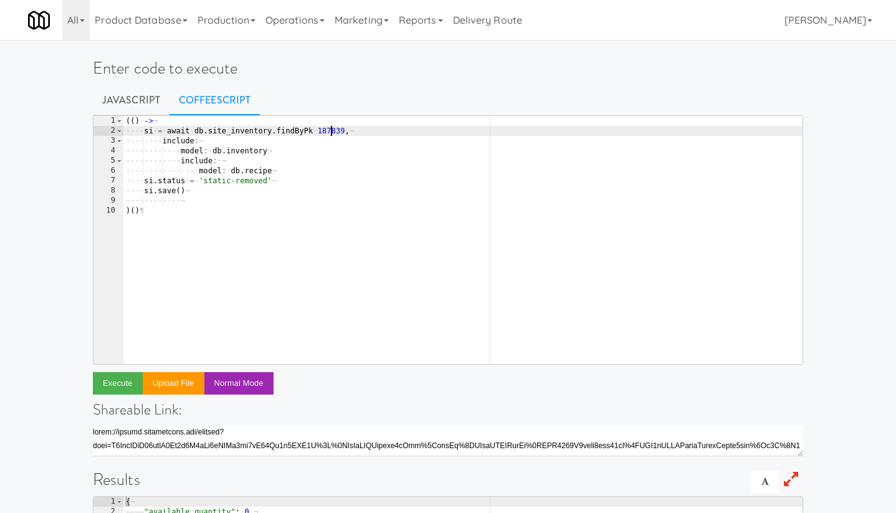
paste textarea "50"
click at [119, 378] on button "Execute" at bounding box center [118, 383] width 50 height 22
click at [333, 130] on div "( ( ) · -> ¬ ···· si · = · await · db . site_inventory . findByPk · 187850 , ¬ …" at bounding box center [462, 250] width 679 height 268
paste textarea "61"
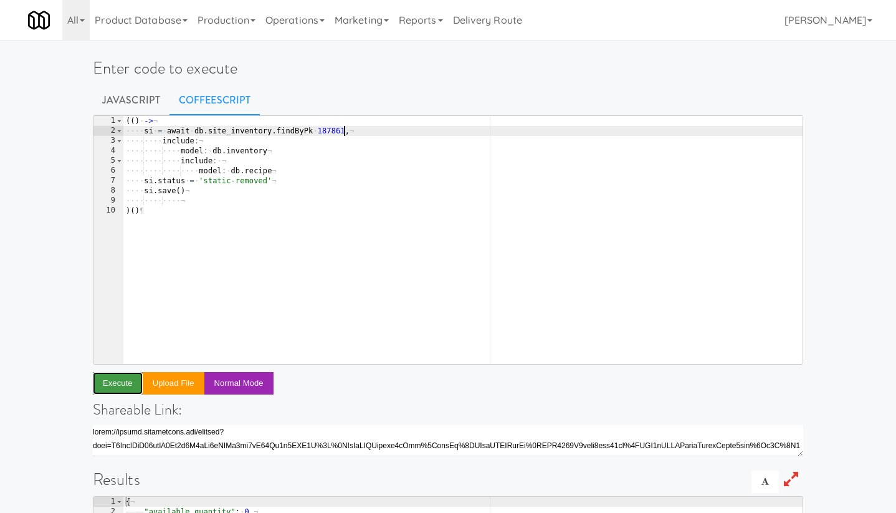
click at [110, 386] on button "Execute" at bounding box center [118, 383] width 50 height 22
click at [338, 132] on div "( ( ) · -> ¬ ···· si · = · await · db . site_inventory . findByPk · 187861 , ¬ …" at bounding box center [462, 250] width 679 height 268
paste textarea "25"
click at [132, 380] on button "Execute" at bounding box center [118, 383] width 50 height 22
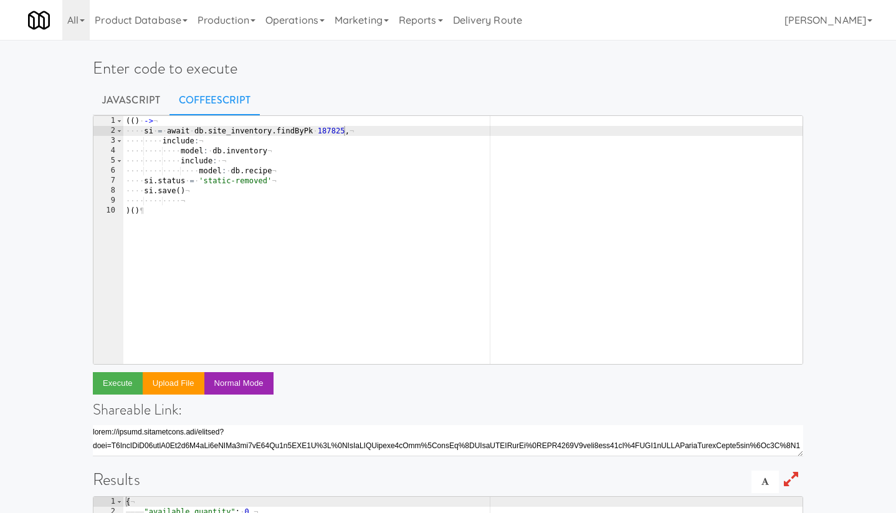
click at [328, 131] on div "( ( ) · -> ¬ ···· si · = · await · db . site_inventory . findByPk · 187825 , ¬ …" at bounding box center [462, 250] width 679 height 268
paste textarea "36"
click at [130, 381] on button "Execute" at bounding box center [118, 383] width 50 height 22
click at [324, 137] on div "( ( ) · -> ¬ ···· si · = · await · db . site_inventory . findByPk · 187836 , ¬ …" at bounding box center [462, 250] width 679 height 268
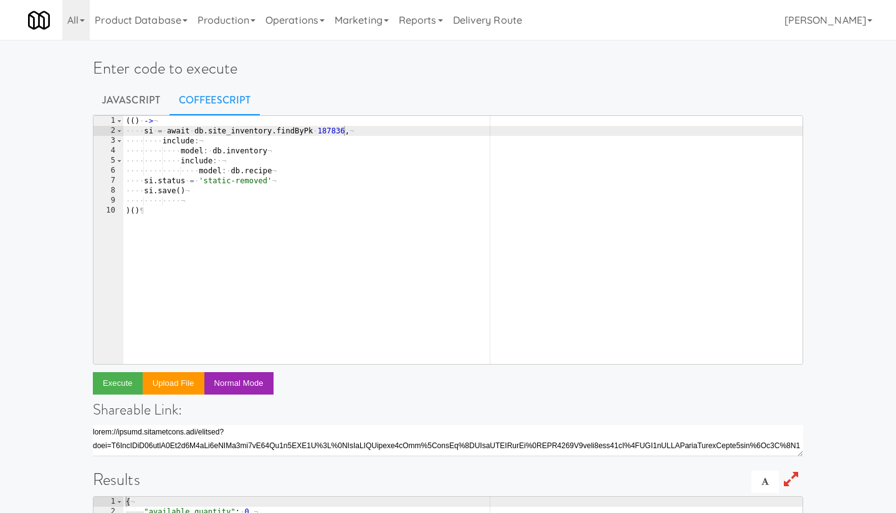
click at [324, 137] on div "( ( ) · -> ¬ ···· si · = · await · db . site_inventory . findByPk · 187836 , ¬ …" at bounding box center [462, 250] width 679 height 268
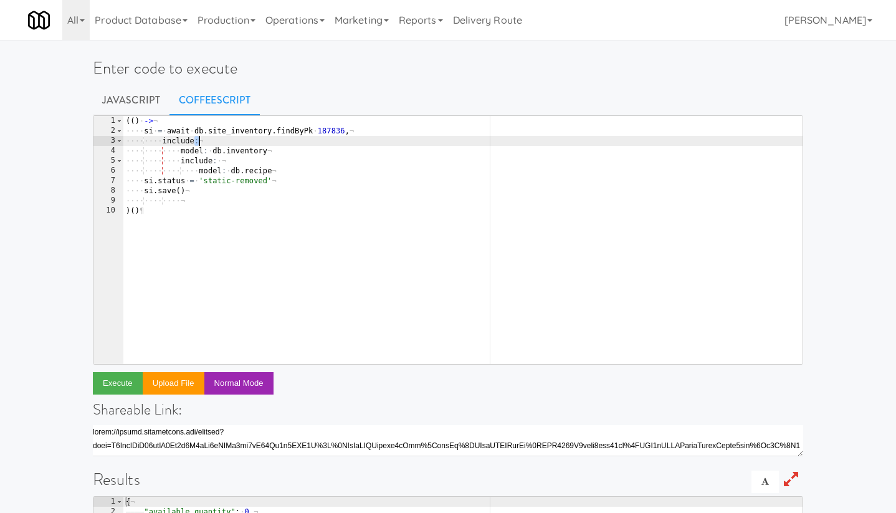
click at [335, 128] on div "( ( ) · -> ¬ ···· si · = · await · db . site_inventory . findByPk · 187836 , ¬ …" at bounding box center [462, 250] width 679 height 268
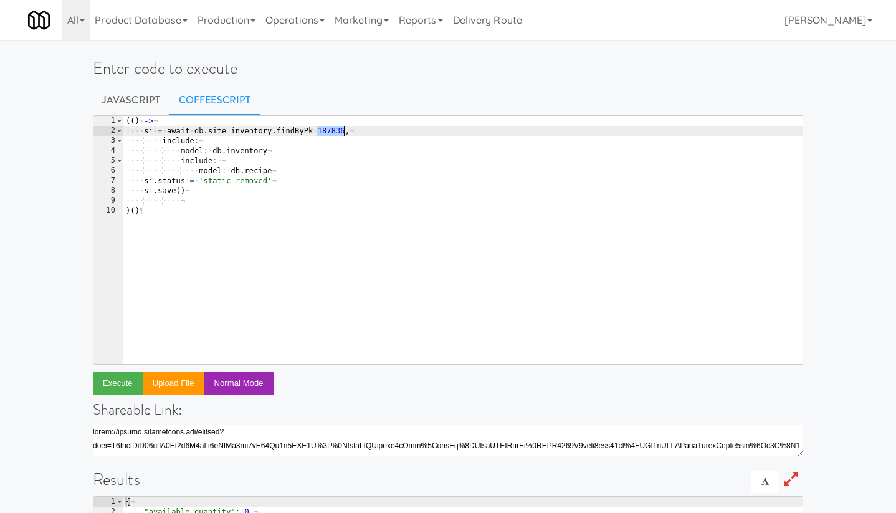
paste textarea "47"
click at [125, 378] on button "Execute" at bounding box center [118, 383] width 50 height 22
click at [324, 132] on div "( ( ) · -> ¬ ···· si · = · await · db . site_inventory . findByPk · 187847 , ¬ …" at bounding box center [462, 250] width 679 height 268
paste textarea "58"
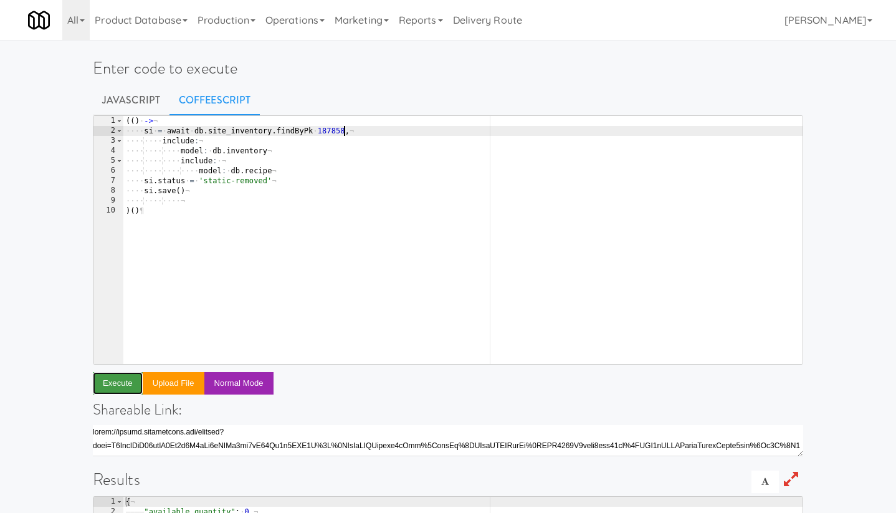
click at [124, 382] on button "Execute" at bounding box center [118, 383] width 50 height 22
click at [338, 133] on div "( ( ) · -> ¬ ···· si · = · await · db . site_inventory . findByPk · 187858 , ¬ …" at bounding box center [462, 250] width 679 height 268
paste textarea "70"
click at [120, 386] on button "Execute" at bounding box center [118, 383] width 50 height 22
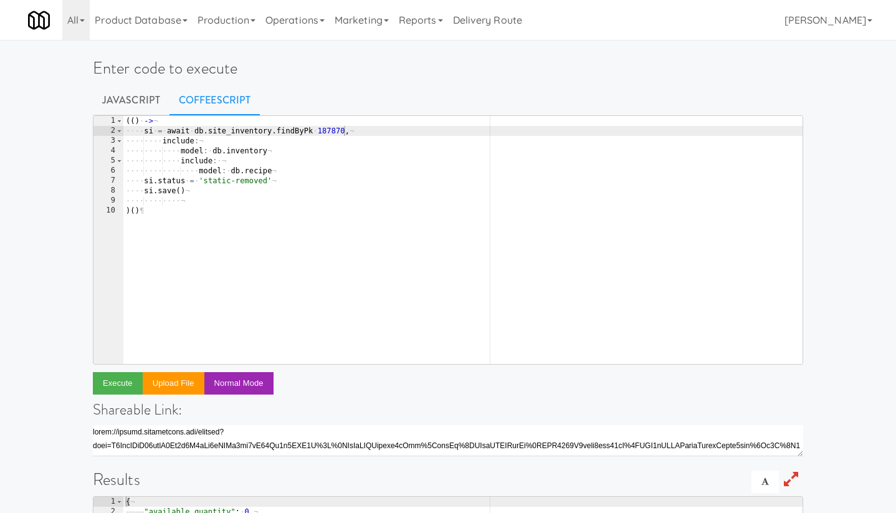
click at [327, 130] on div "( ( ) · -> ¬ ···· si · = · await · db . site_inventory . findByPk · 187870 , ¬ …" at bounding box center [462, 250] width 679 height 268
paste textarea "2"
click at [125, 378] on button "Execute" at bounding box center [118, 383] width 50 height 22
click at [331, 130] on div "( ( ) · -> ¬ ···· si · = · await · db . site_inventory . findByPk · 187872 , ¬ …" at bounding box center [462, 250] width 679 height 268
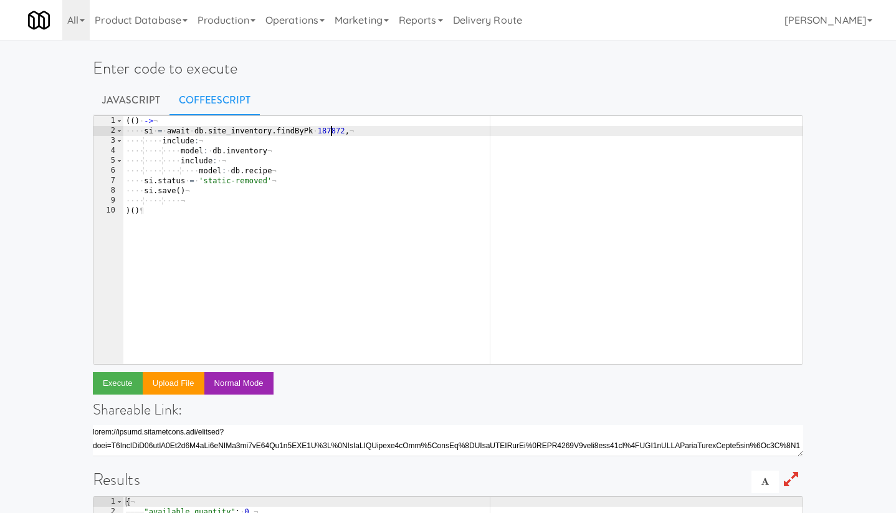
click at [331, 130] on div "( ( ) · -> ¬ ···· si · = · await · db . site_inventory . findByPk · 187872 , ¬ …" at bounding box center [462, 250] width 679 height 268
paste textarea "4"
click at [123, 378] on button "Execute" at bounding box center [118, 383] width 50 height 22
click at [329, 131] on div "( ( ) · -> ¬ ···· si · = · await · db . site_inventory . findByPk · 187874 , ¬ …" at bounding box center [462, 250] width 679 height 268
click at [327, 128] on div "( ( ) · -> ¬ ···· si · = · await · db . site_inventory . findByPk · 187874 , ¬ …" at bounding box center [462, 250] width 679 height 268
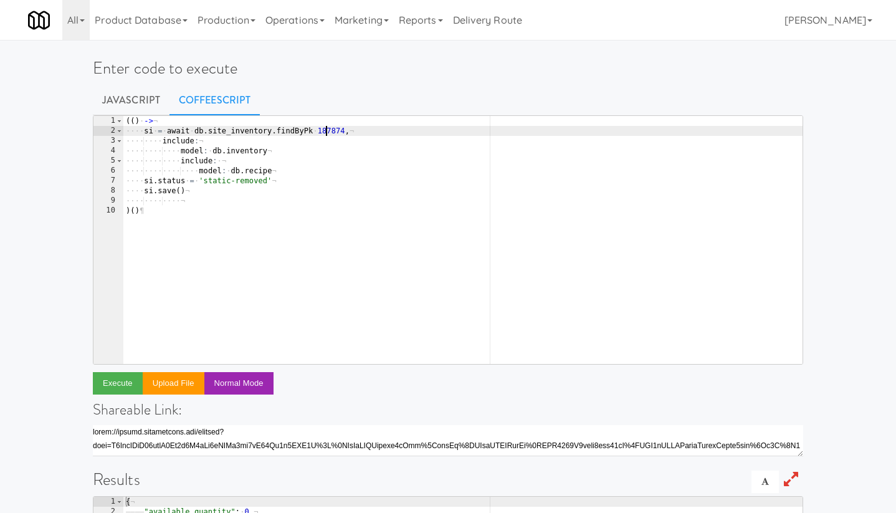
click at [327, 128] on div "( ( ) · -> ¬ ···· si · = · await · db . site_inventory . findByPk · 187874 , ¬ …" at bounding box center [462, 250] width 679 height 268
paste textarea "7"
type textarea "si = await [DOMAIN_NAME]_inventory.findByPk 187877,"
click at [109, 383] on button "Execute" at bounding box center [118, 383] width 50 height 22
